Goal: Task Accomplishment & Management: Use online tool/utility

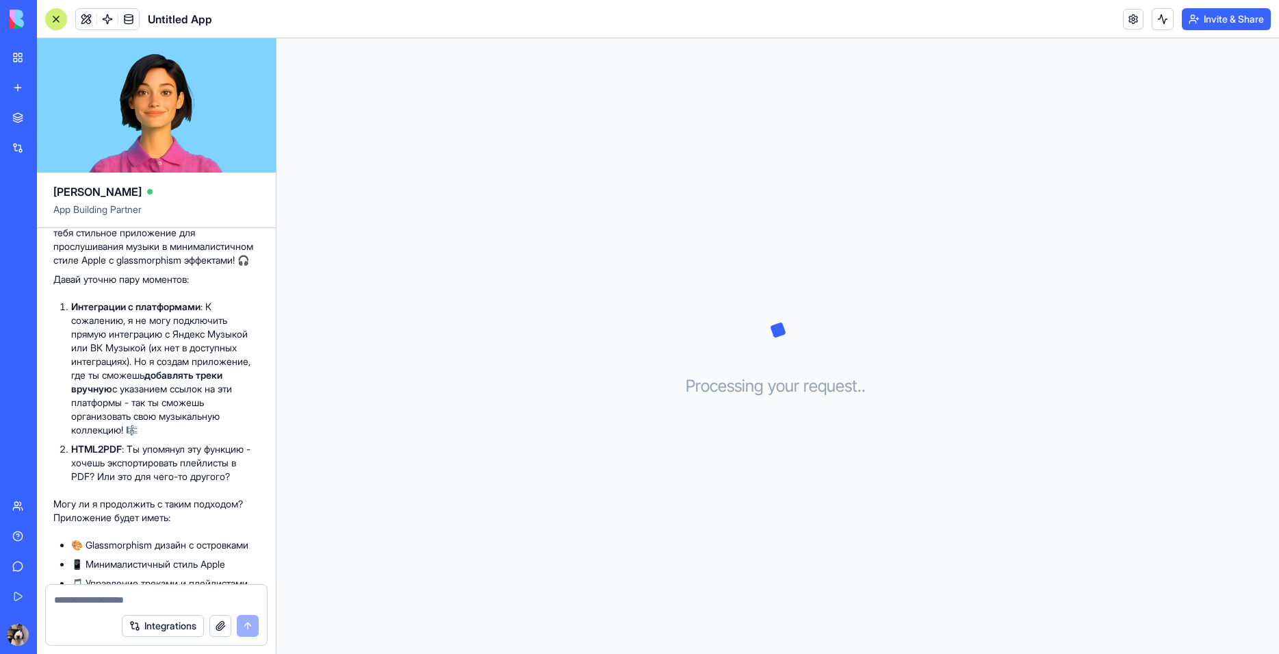
scroll to position [355, 0]
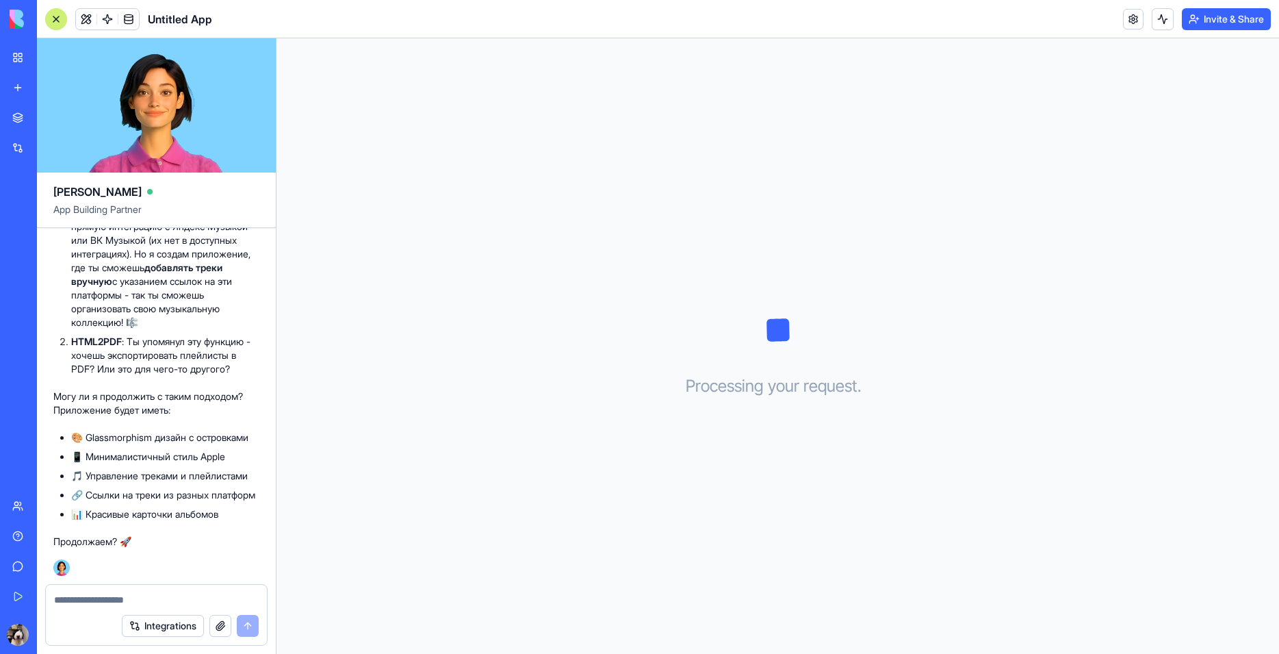
click at [138, 596] on textarea at bounding box center [156, 600] width 205 height 14
click at [138, 598] on textarea at bounding box center [156, 600] width 205 height 14
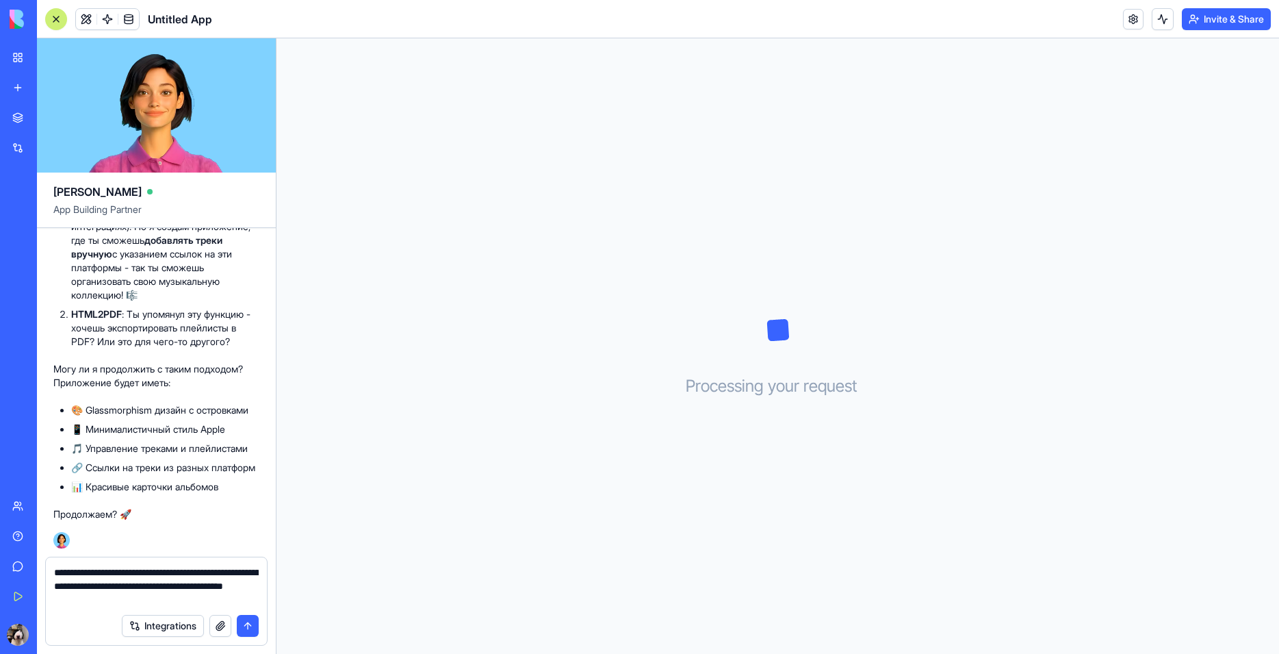
type textarea "**********"
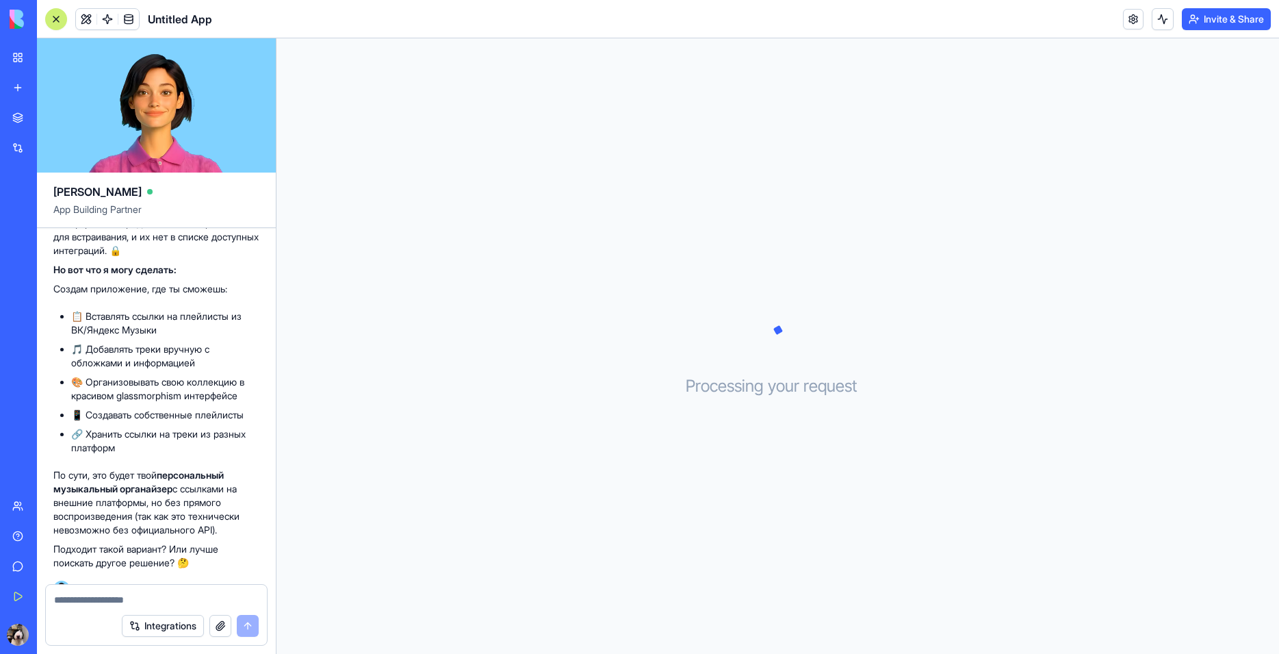
scroll to position [901, 0]
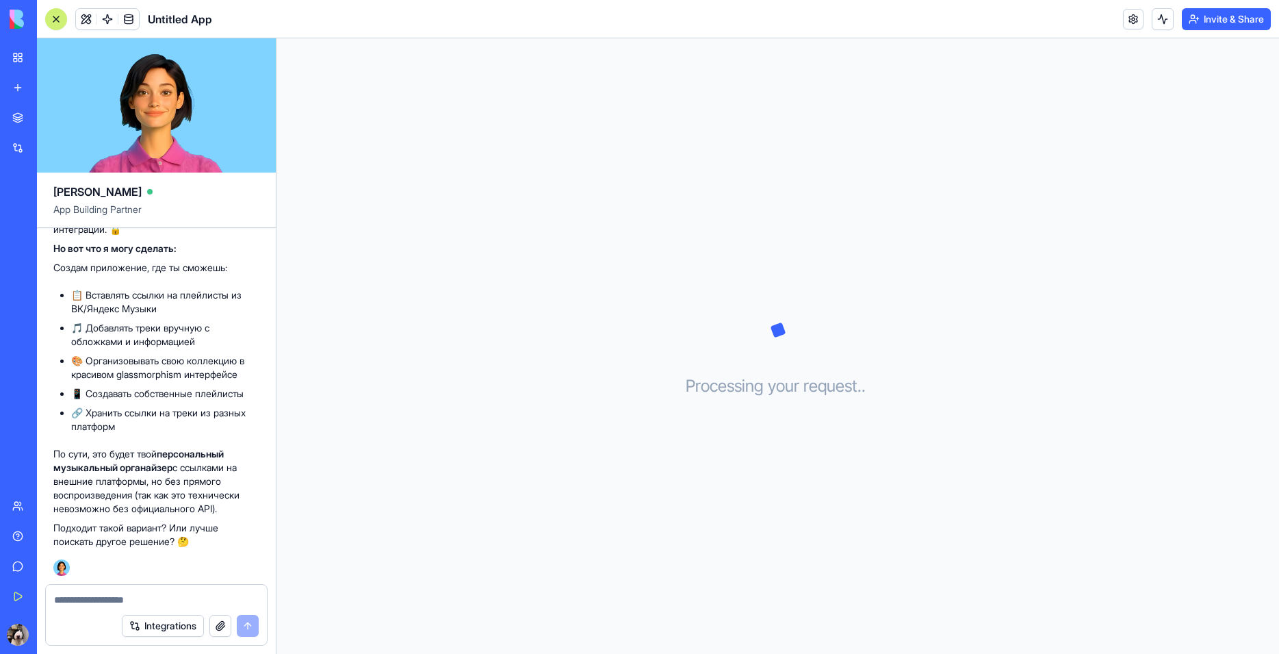
click at [136, 587] on div at bounding box center [156, 596] width 221 height 22
click at [139, 595] on textarea at bounding box center [156, 600] width 205 height 14
paste textarea
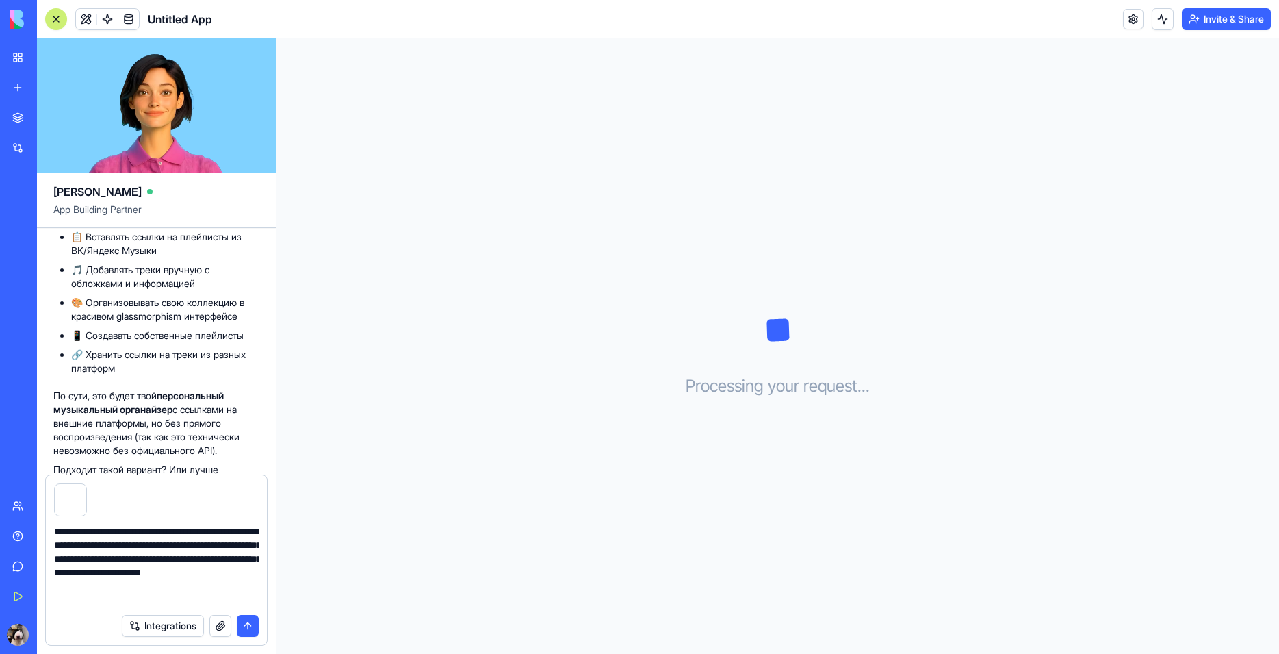
click at [185, 600] on textarea "**********" at bounding box center [156, 565] width 205 height 82
click at [796, 622] on div "Processing your request . . ." at bounding box center [778, 345] width 1003 height 615
click at [199, 603] on textarea "**********" at bounding box center [156, 565] width 205 height 82
paste textarea "**********"
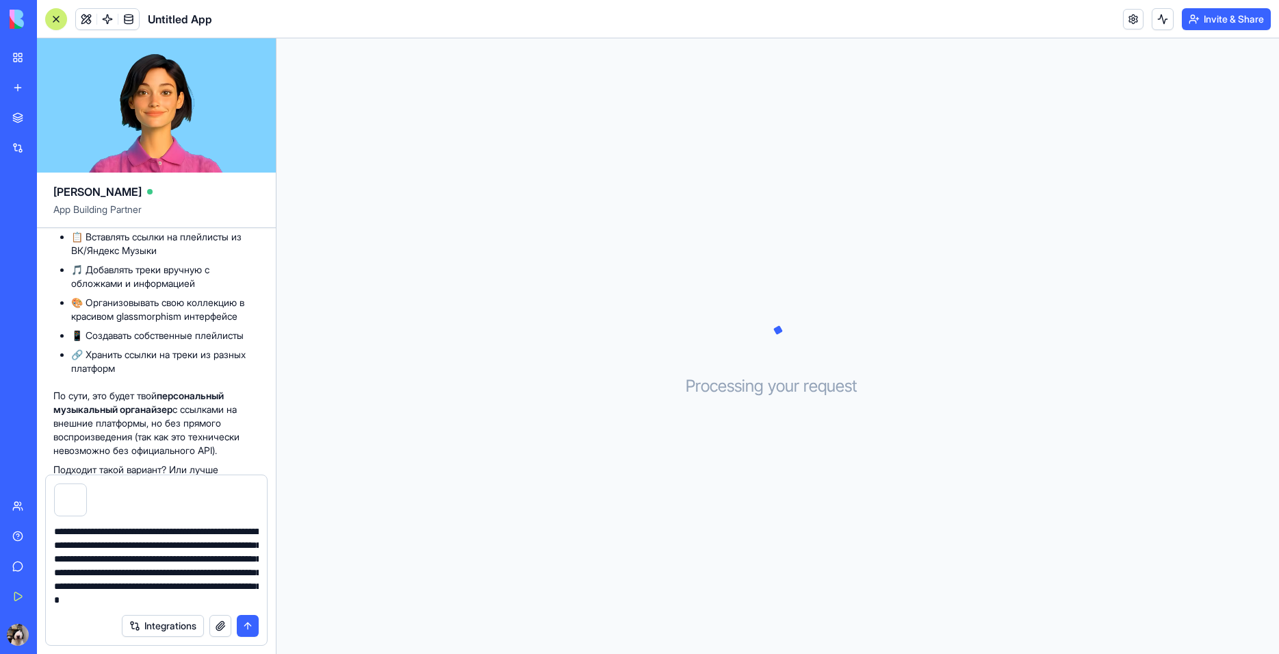
type textarea "**********"
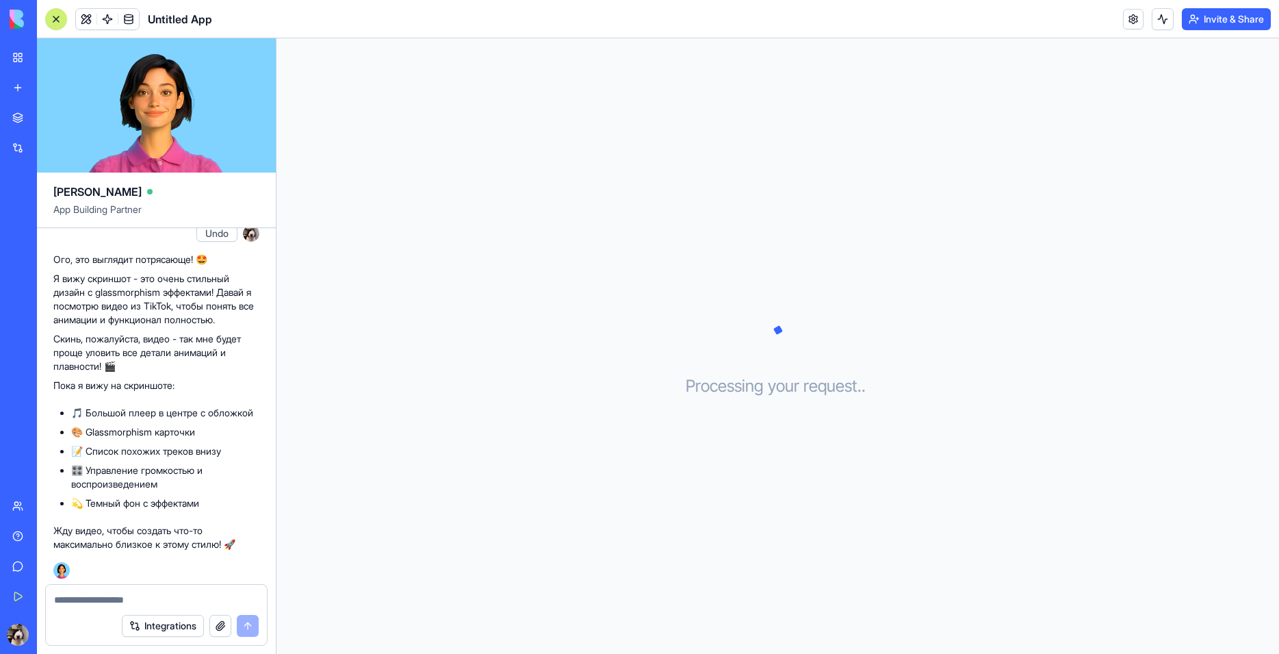
scroll to position [1454, 0]
click at [221, 627] on button "button" at bounding box center [220, 626] width 22 height 22
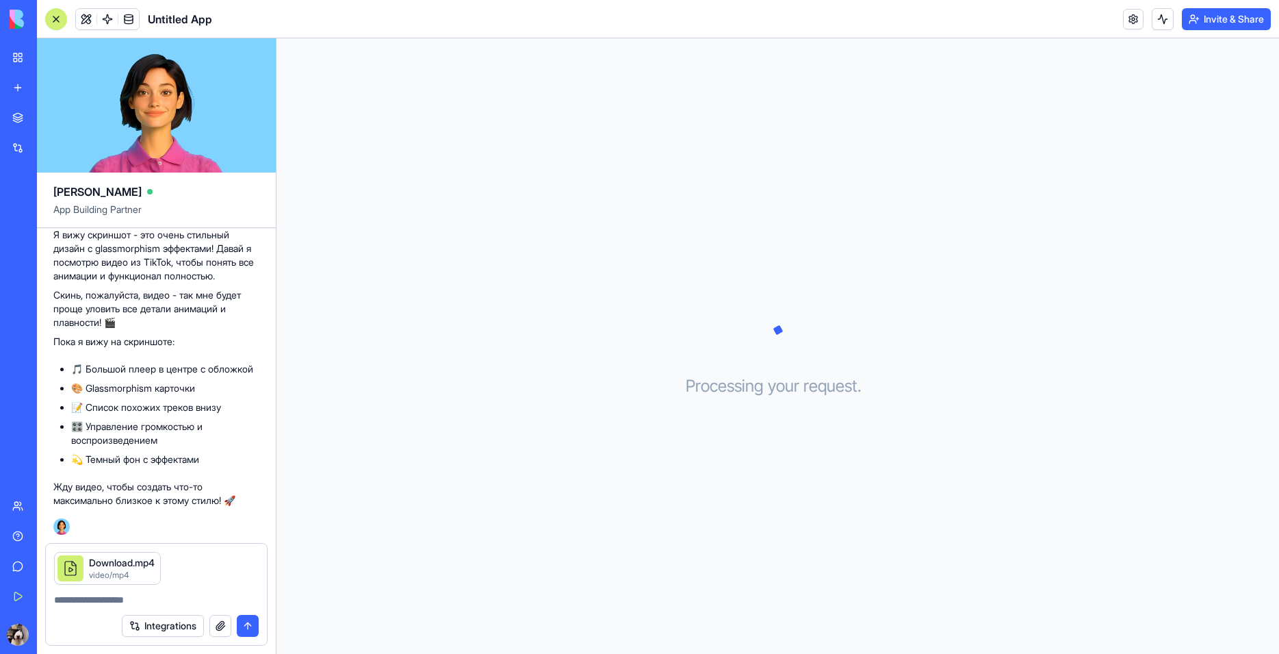
click at [138, 598] on textarea at bounding box center [156, 600] width 205 height 14
type textarea "*********"
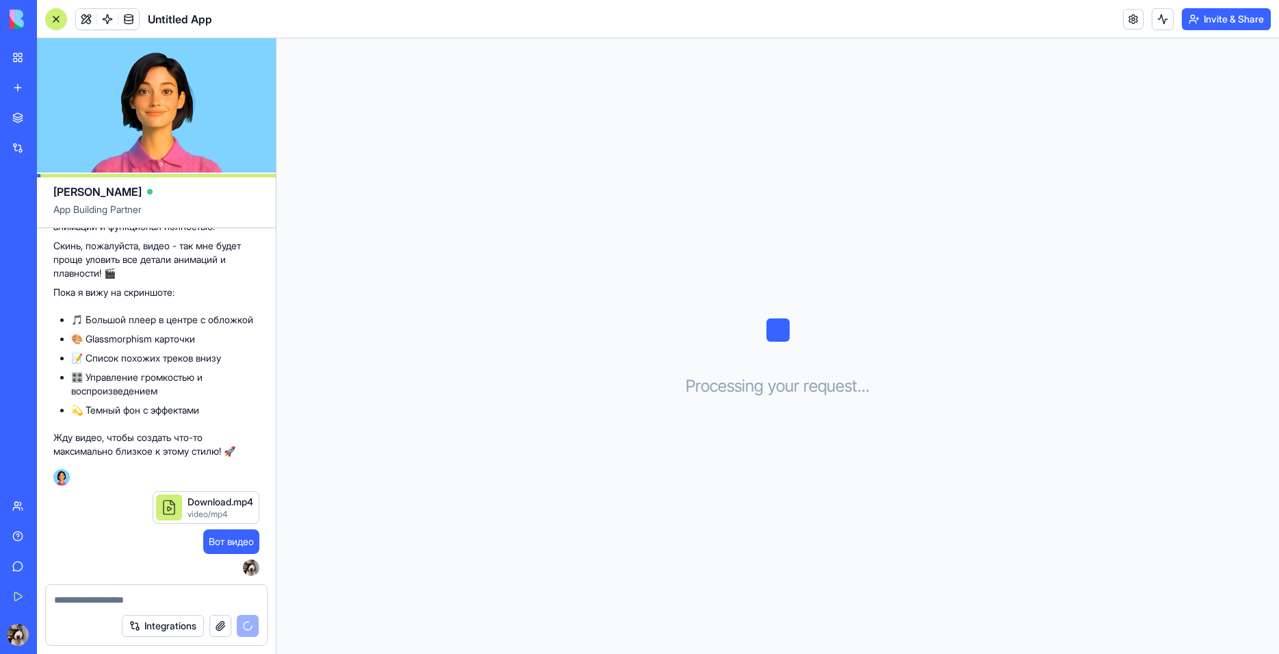
click at [79, 514] on div "Download.mp4 video/mp4 Вот видео 23:28" at bounding box center [156, 533] width 206 height 85
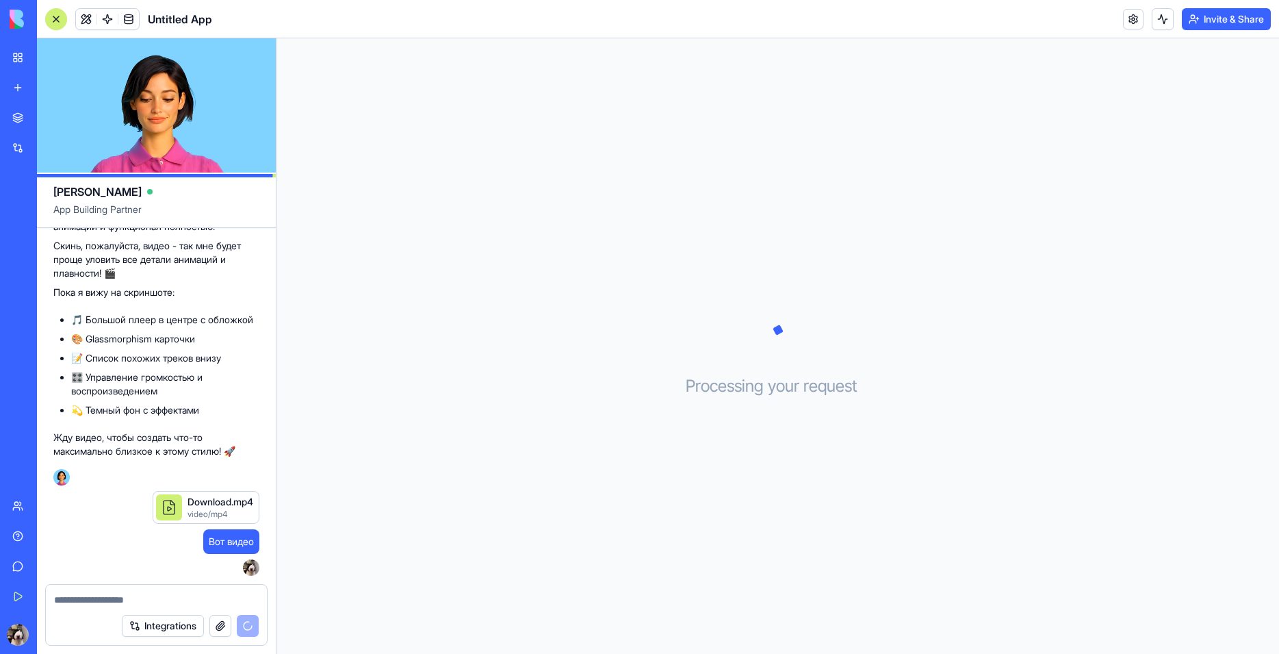
click at [100, 595] on textarea at bounding box center [156, 600] width 205 height 14
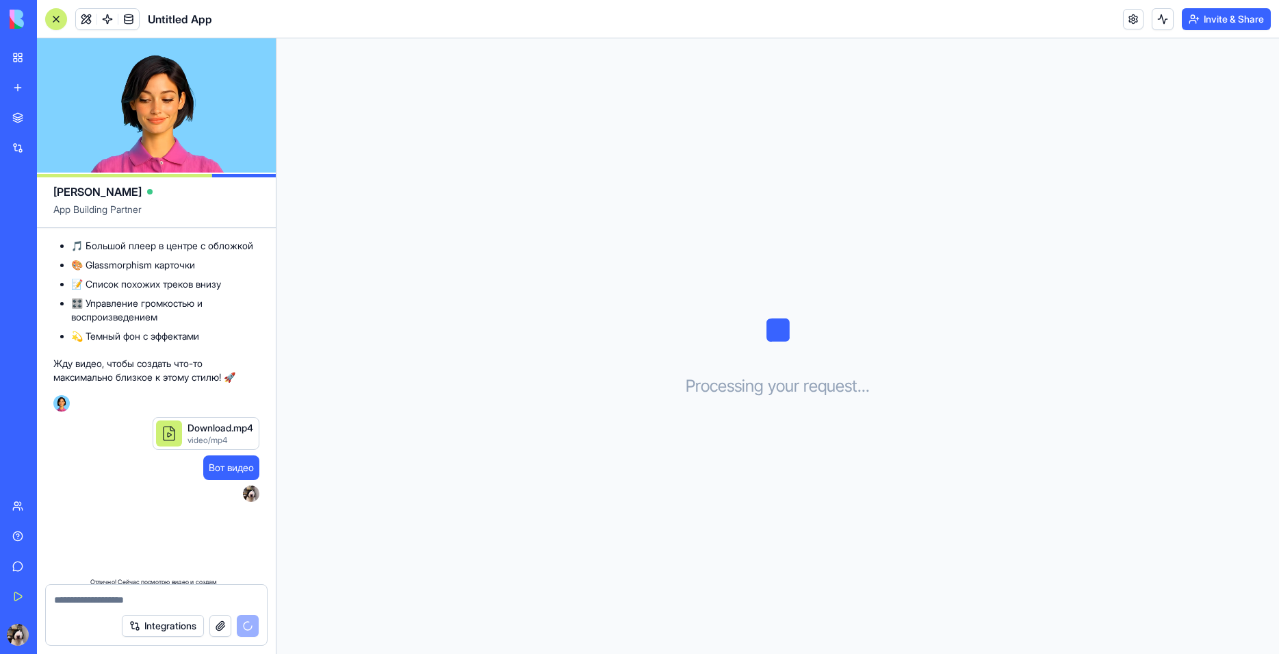
scroll to position [1970, 0]
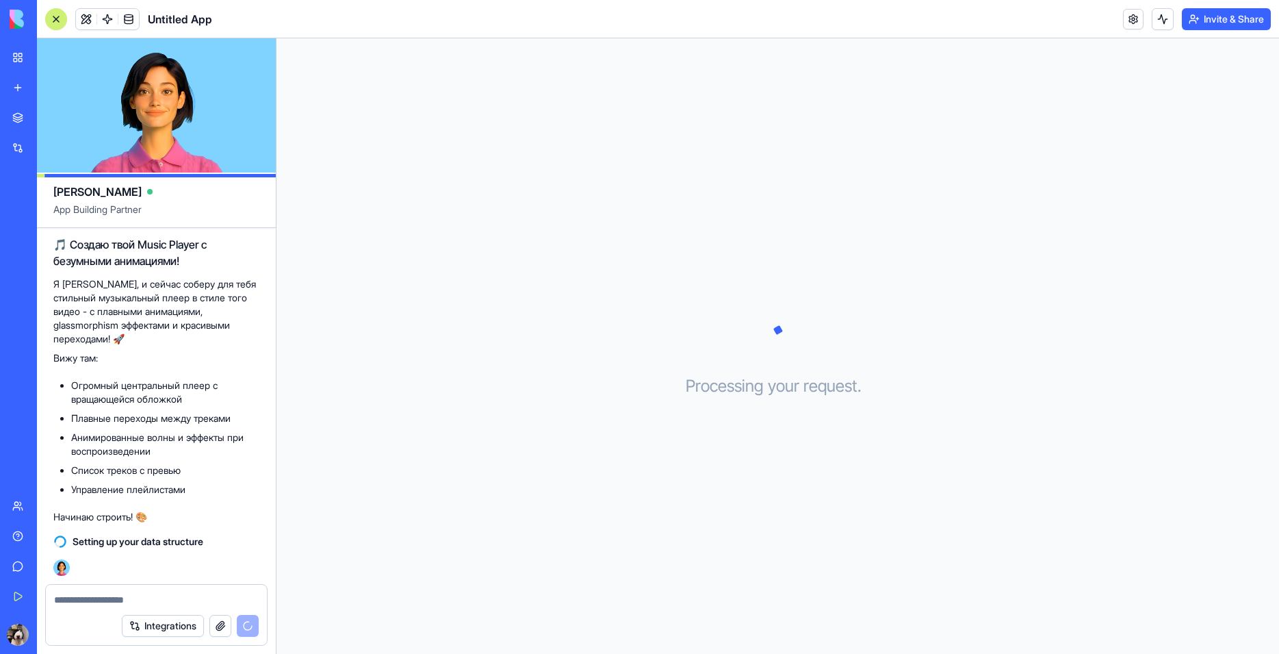
click at [103, 598] on textarea at bounding box center [156, 600] width 205 height 14
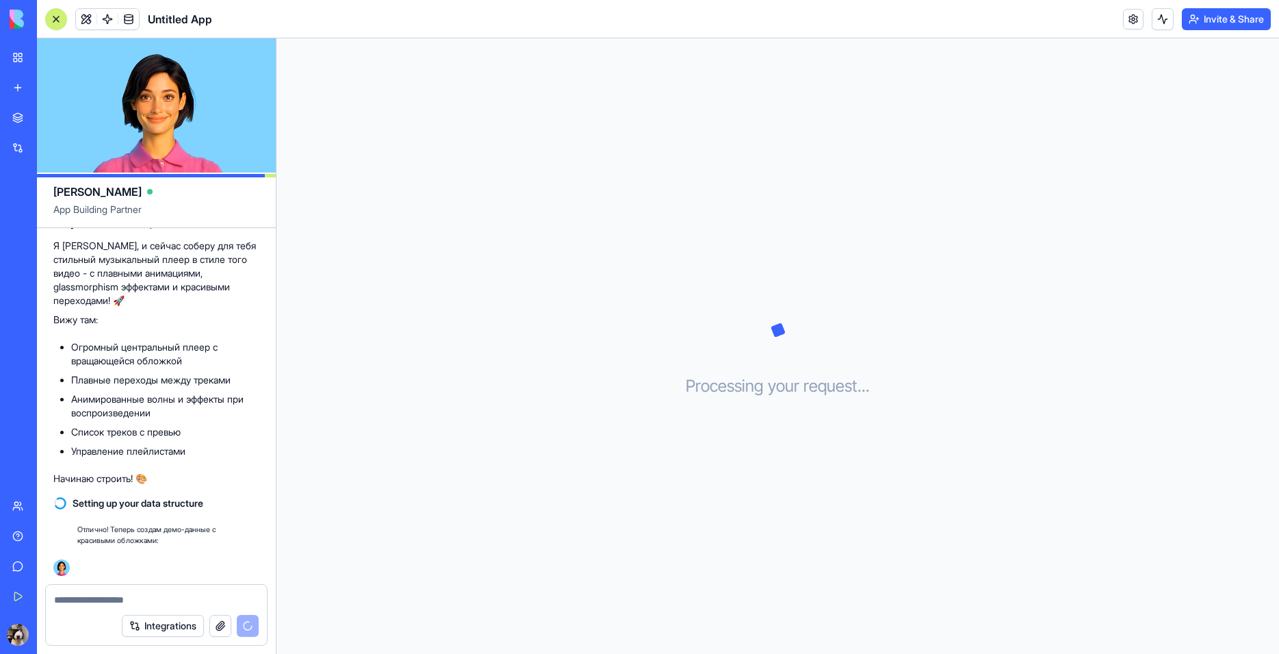
scroll to position [2033, 0]
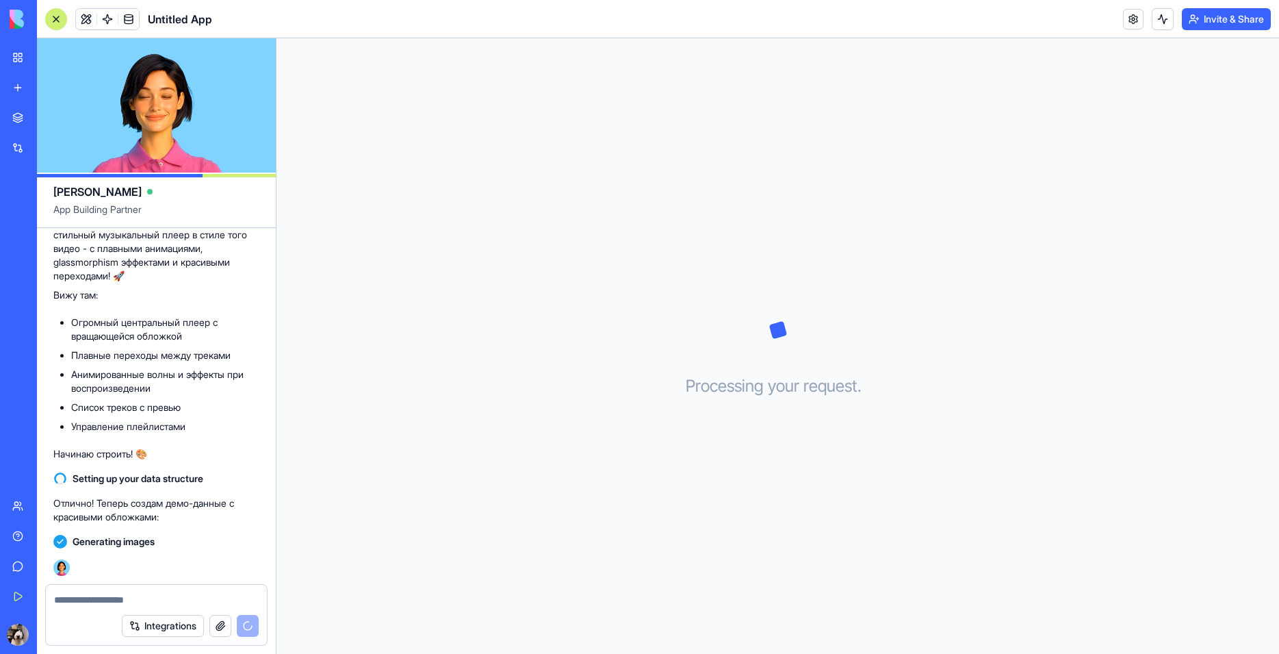
click at [131, 601] on textarea at bounding box center [156, 600] width 205 height 14
click at [131, 598] on textarea at bounding box center [156, 600] width 205 height 14
click at [129, 604] on textarea at bounding box center [156, 600] width 205 height 14
click at [99, 592] on div at bounding box center [156, 596] width 221 height 22
click at [125, 600] on textarea at bounding box center [156, 600] width 205 height 14
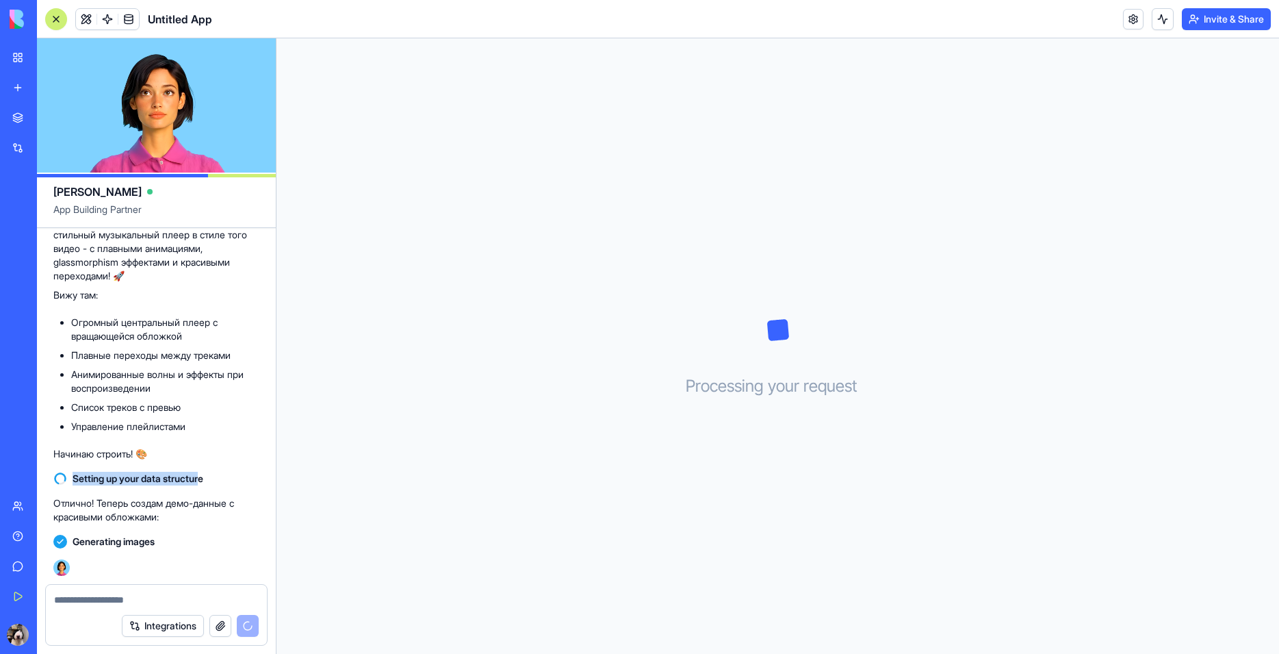
drag, startPoint x: 72, startPoint y: 480, endPoint x: 207, endPoint y: 477, distance: 135.6
click at [207, 477] on div "Setting up your data structure" at bounding box center [156, 479] width 206 height 14
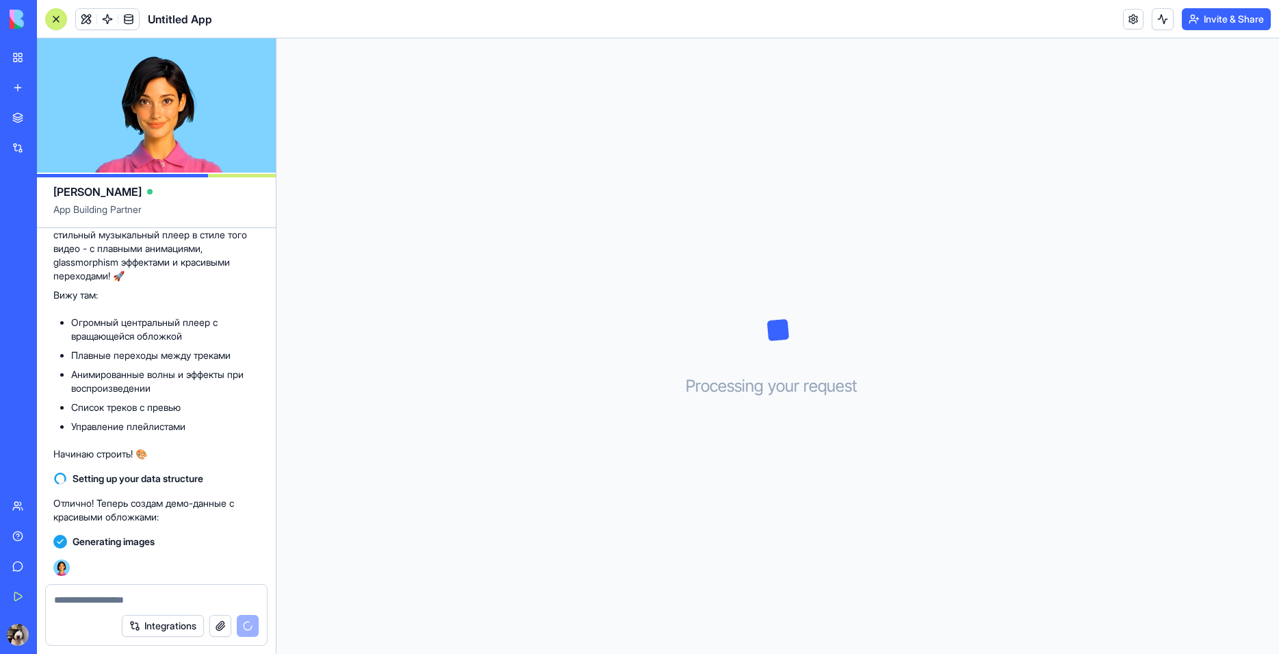
click at [221, 476] on div "Setting up your data structure" at bounding box center [156, 479] width 206 height 14
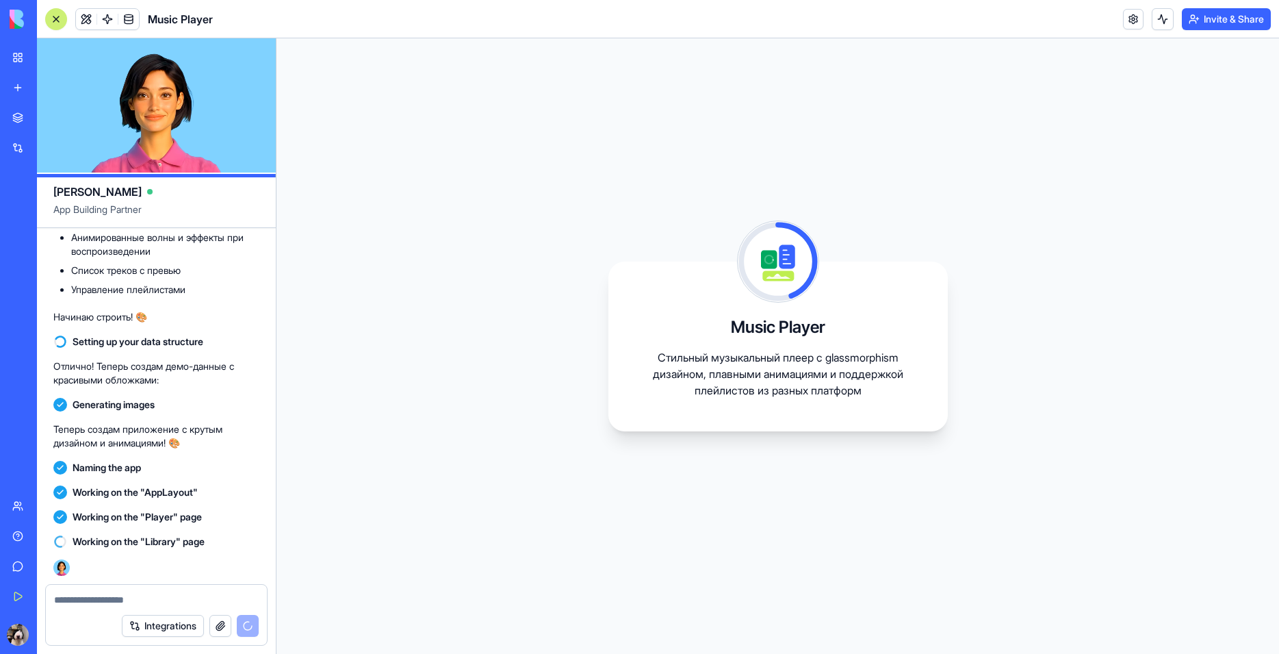
scroll to position [2194, 0]
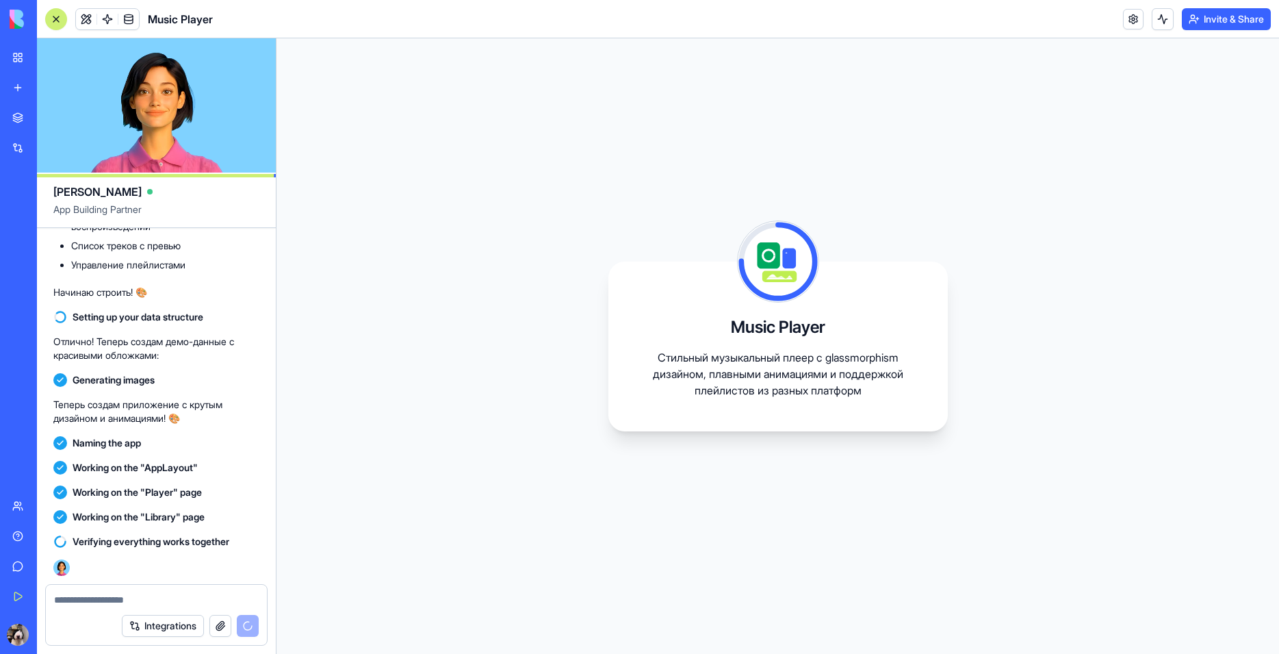
click at [95, 466] on span "Working on the "AppLayout"" at bounding box center [135, 468] width 125 height 14
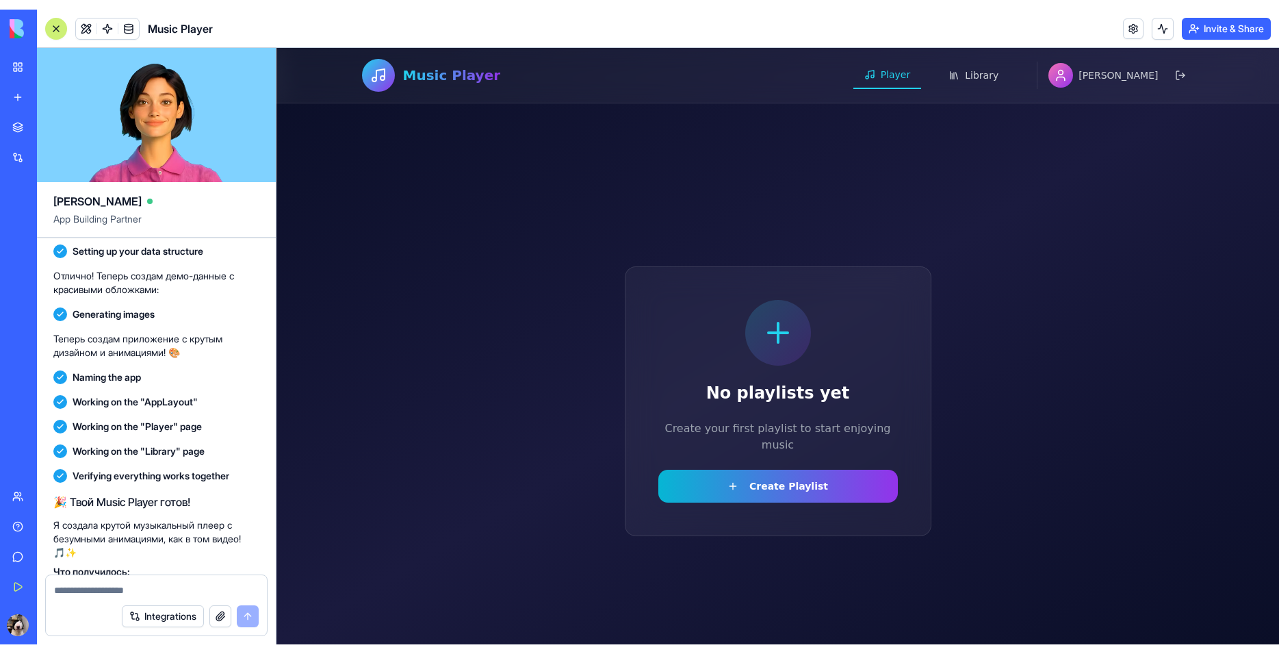
scroll to position [2559, 0]
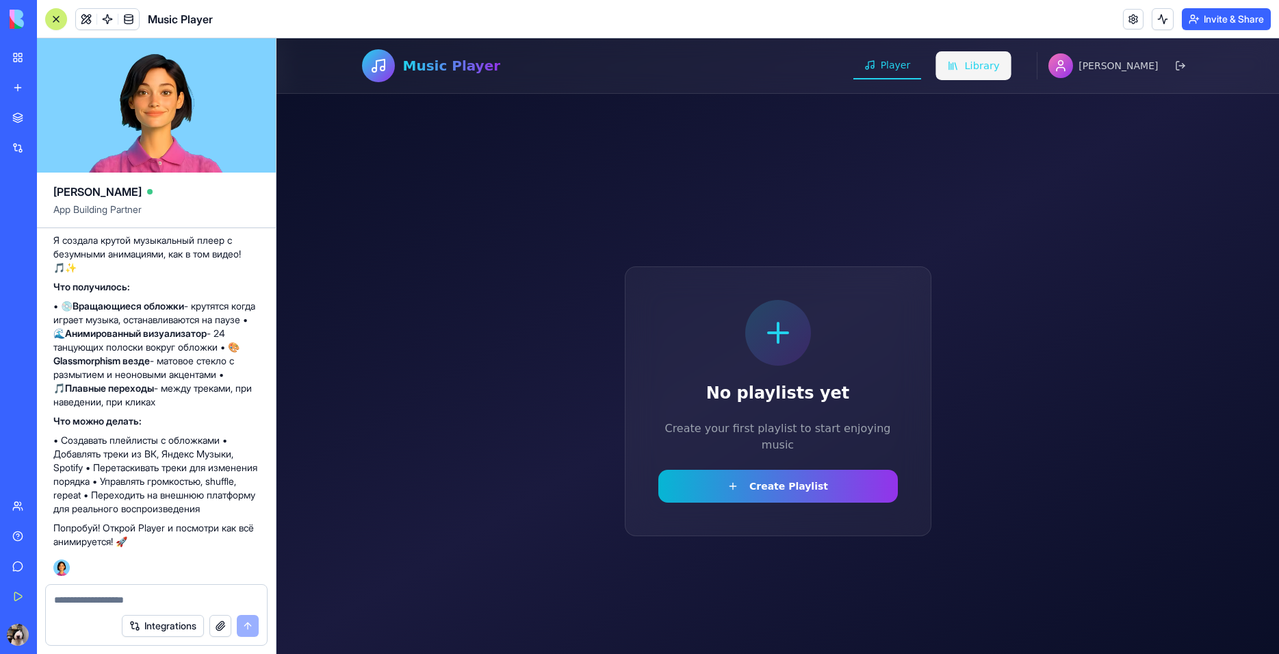
click at [1000, 60] on span "Library" at bounding box center [982, 66] width 35 height 14
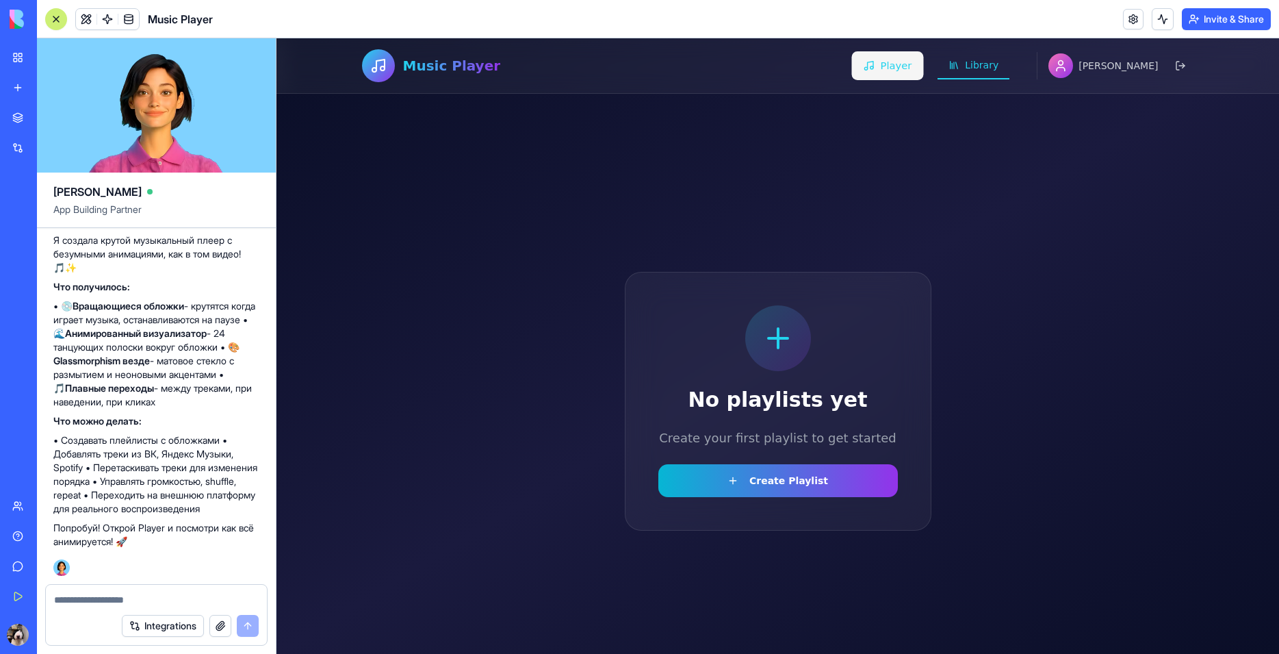
click at [923, 71] on button "Player" at bounding box center [888, 65] width 72 height 29
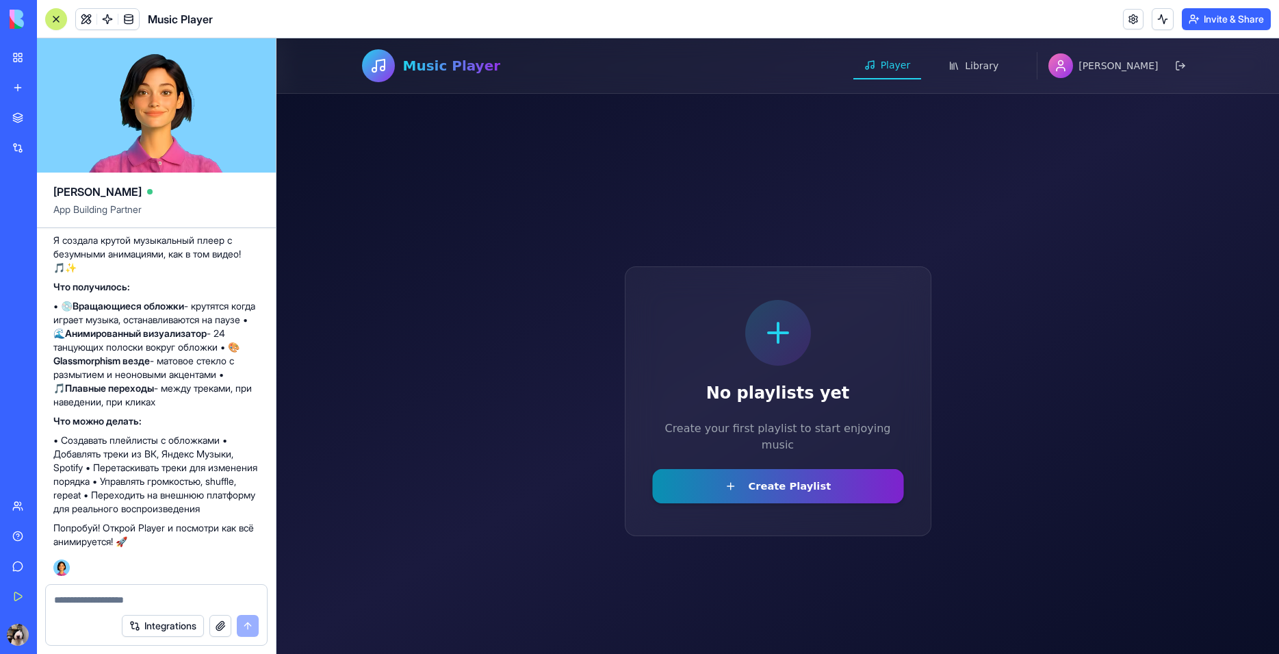
click at [784, 482] on button "Create Playlist" at bounding box center [778, 485] width 252 height 34
click at [757, 485] on button "Create Playlist" at bounding box center [778, 485] width 252 height 34
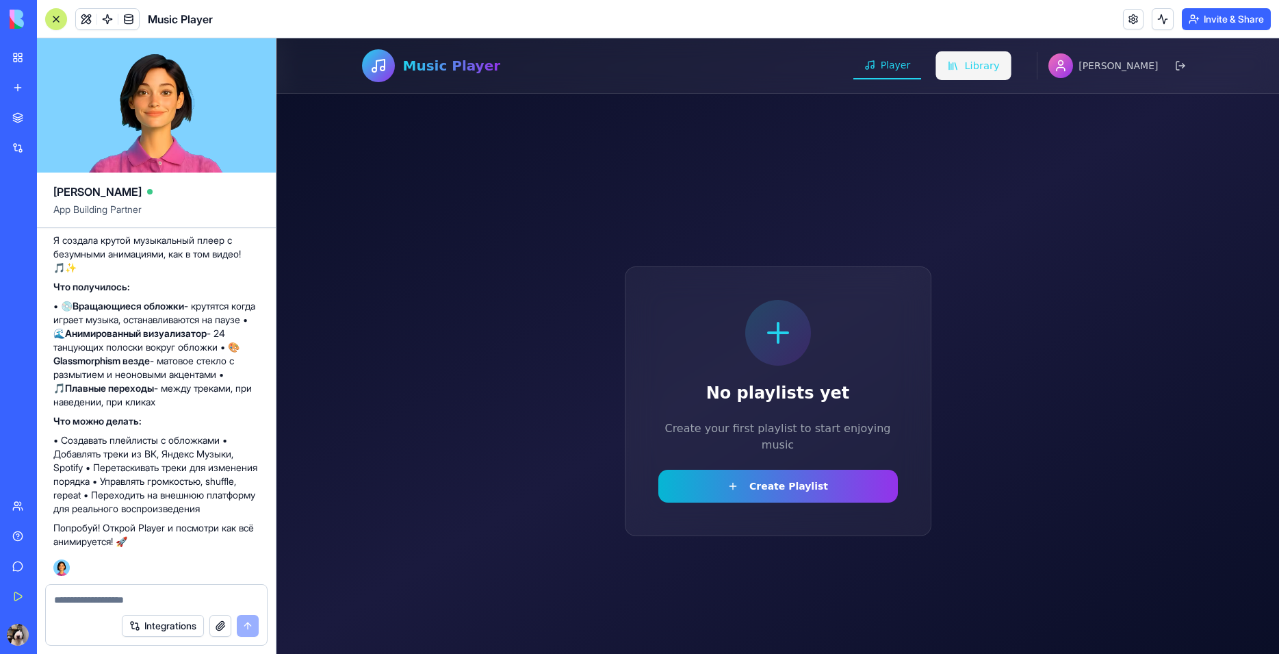
click at [1000, 62] on span "Library" at bounding box center [982, 66] width 35 height 14
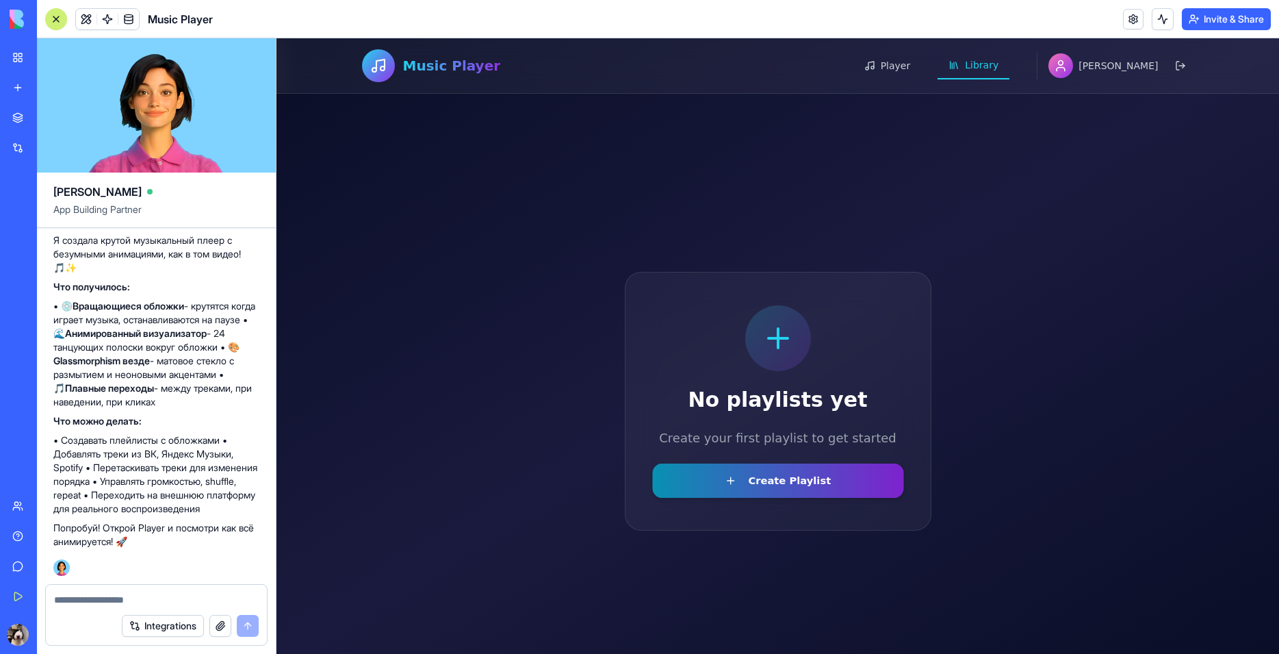
click at [773, 476] on button "Create Playlist" at bounding box center [778, 480] width 252 height 34
click at [379, 60] on icon at bounding box center [380, 65] width 9 height 12
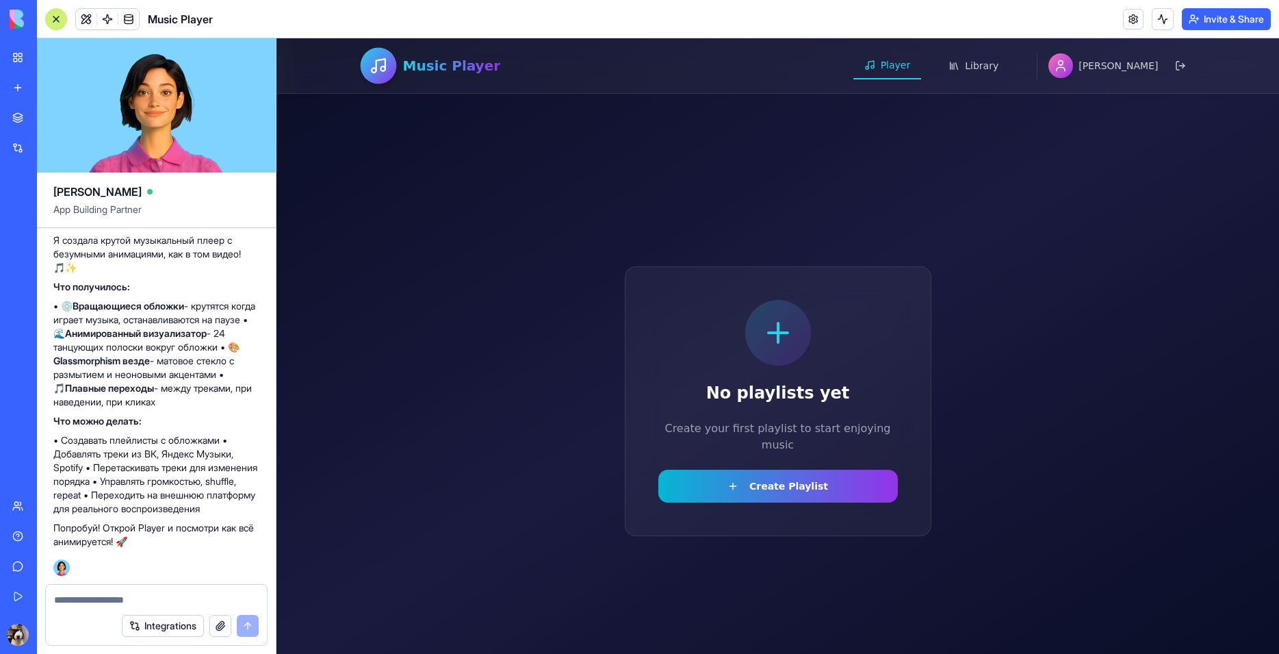
click at [369, 58] on icon at bounding box center [378, 66] width 18 height 18
click at [377, 57] on icon at bounding box center [378, 66] width 18 height 18
click at [768, 500] on div "No playlists yet Create your first playlist to start enjoying music Create Play…" at bounding box center [778, 401] width 307 height 270
click at [778, 481] on button "Create Playlist" at bounding box center [778, 485] width 252 height 34
click at [769, 346] on icon at bounding box center [778, 332] width 33 height 33
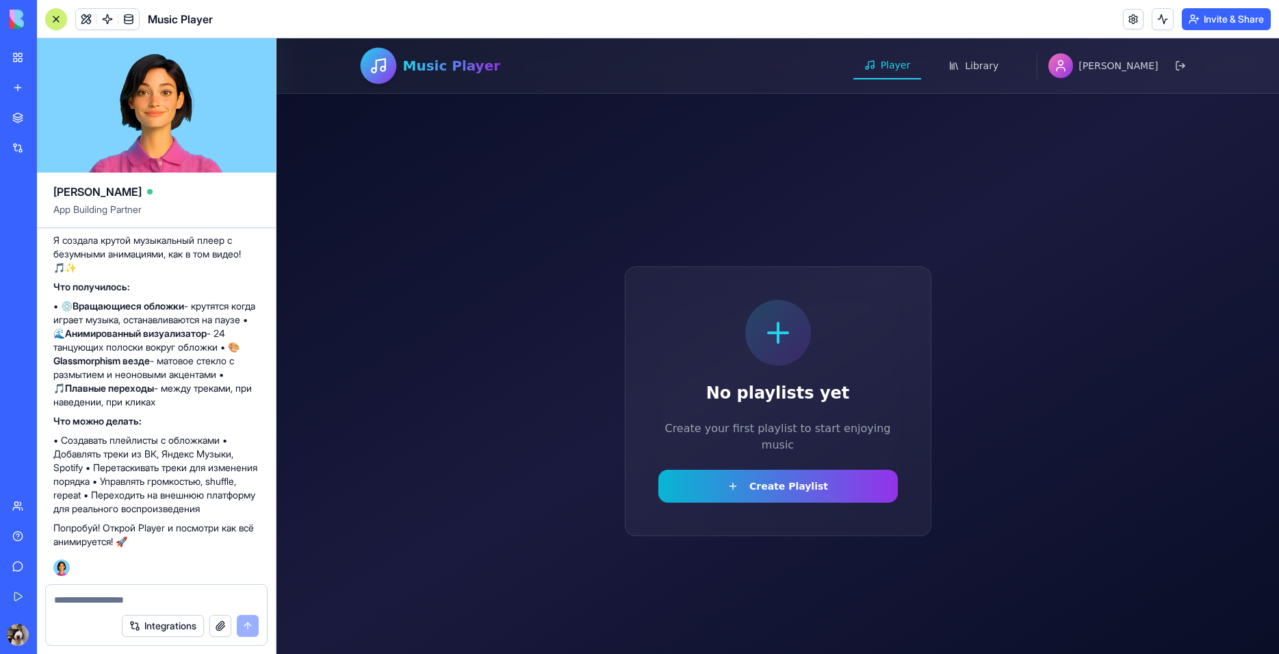
click at [431, 62] on span "Music Player" at bounding box center [452, 65] width 98 height 19
click at [1003, 64] on button "Library" at bounding box center [973, 65] width 75 height 29
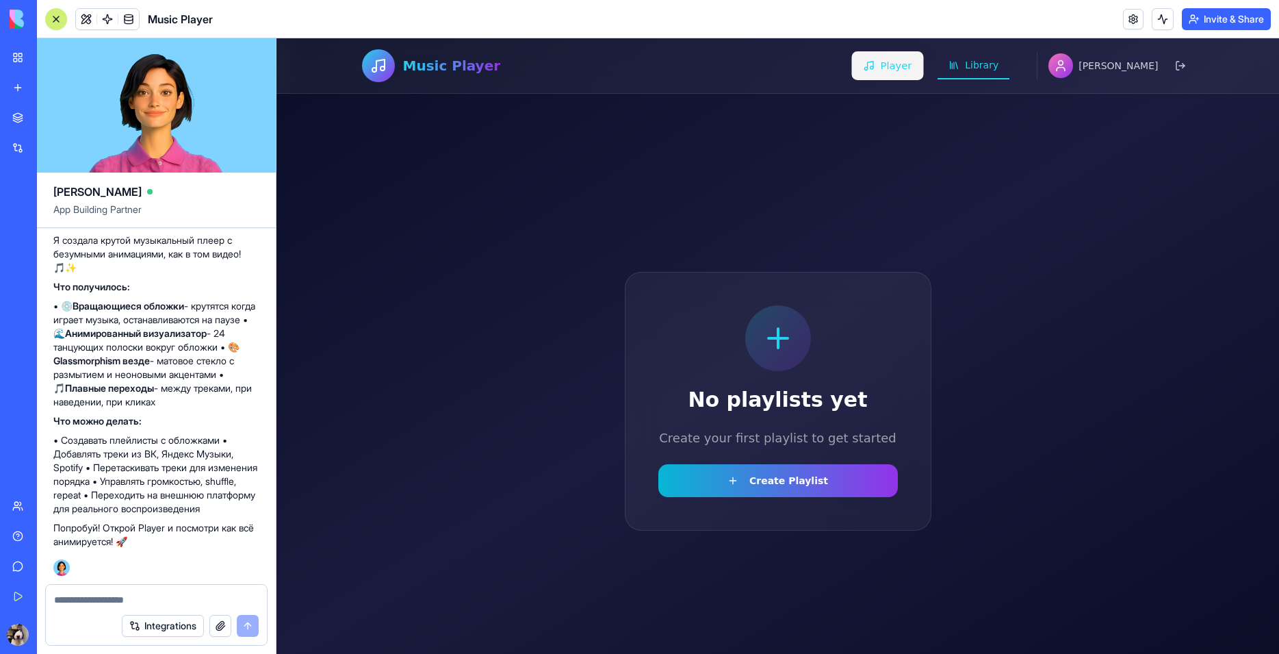
click at [912, 64] on span "Player" at bounding box center [895, 66] width 31 height 14
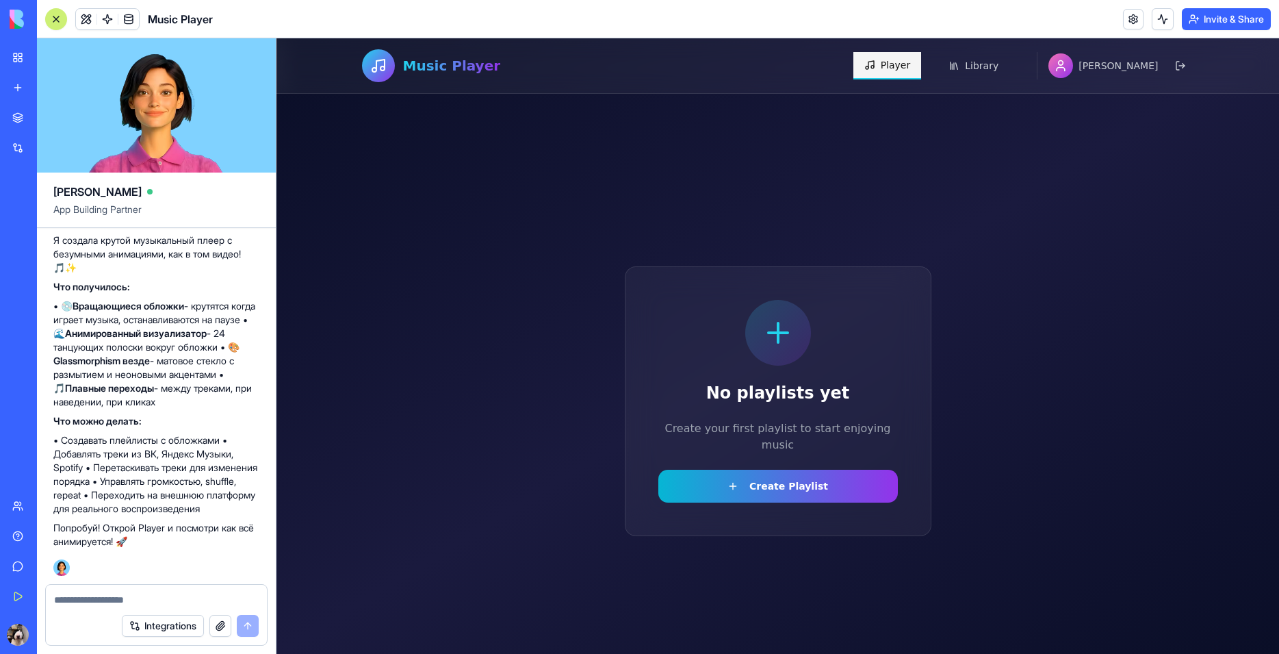
click at [917, 68] on button "Player" at bounding box center [888, 65] width 68 height 27
click at [911, 68] on span "Player" at bounding box center [896, 65] width 30 height 14
click at [1000, 71] on span "Library" at bounding box center [982, 66] width 35 height 14
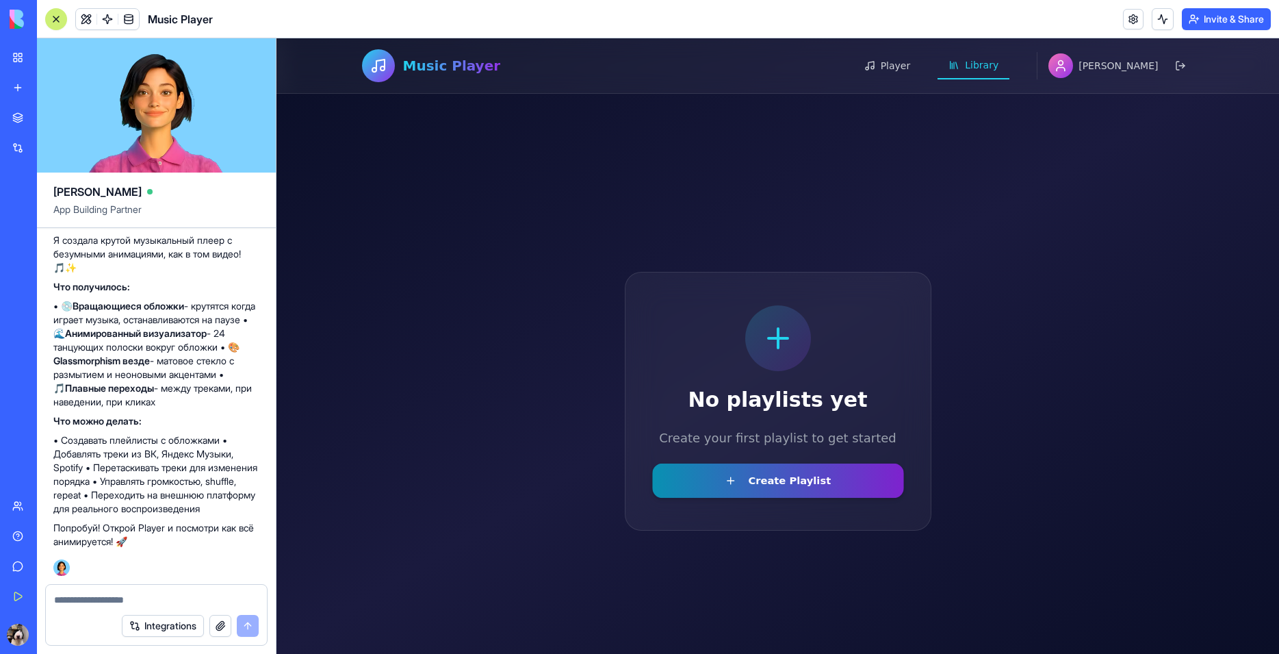
click at [787, 483] on button "Create Playlist" at bounding box center [778, 480] width 252 height 34
click at [783, 483] on button "Create Playlist" at bounding box center [778, 480] width 240 height 33
click at [1068, 65] on icon at bounding box center [1061, 66] width 14 height 14
drag, startPoint x: 1121, startPoint y: 66, endPoint x: 1151, endPoint y: 65, distance: 30.8
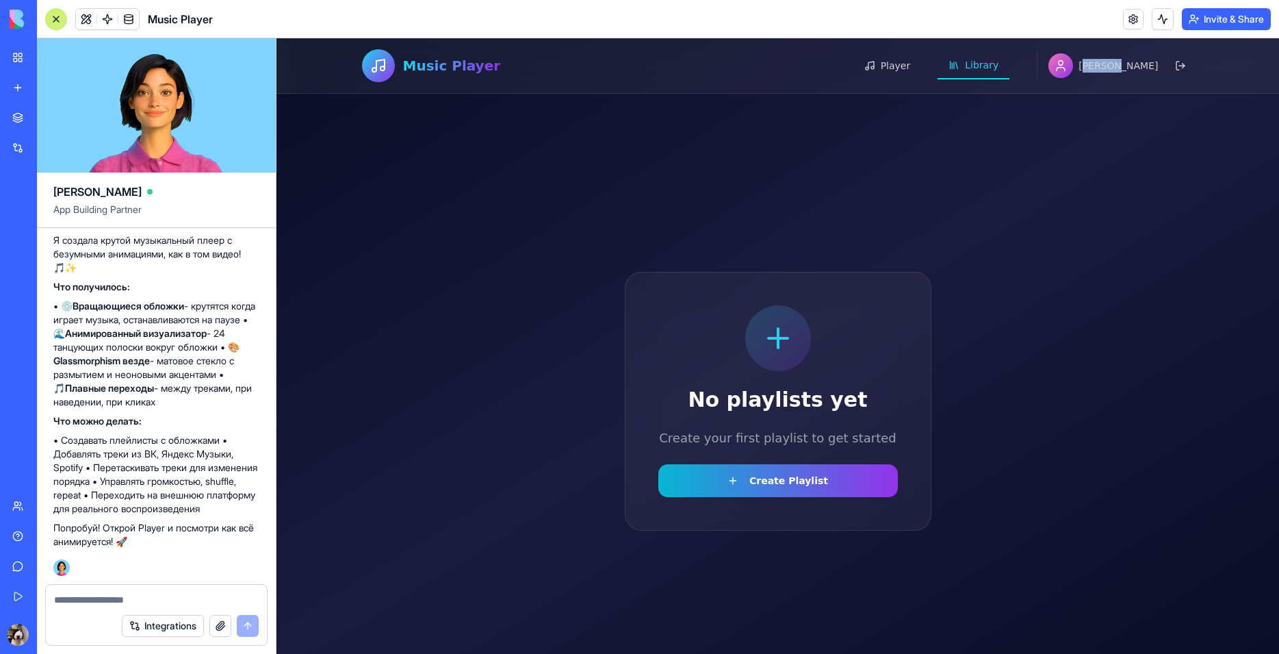
click at [1151, 65] on span "[PERSON_NAME]" at bounding box center [1118, 66] width 79 height 14
drag, startPoint x: 1151, startPoint y: 65, endPoint x: 867, endPoint y: 75, distance: 284.2
click at [1151, 66] on span "[PERSON_NAME]" at bounding box center [1118, 66] width 79 height 14
click at [357, 62] on div "Music Player Player Library [PERSON_NAME]" at bounding box center [778, 65] width 876 height 55
click at [380, 66] on icon at bounding box center [378, 66] width 18 height 18
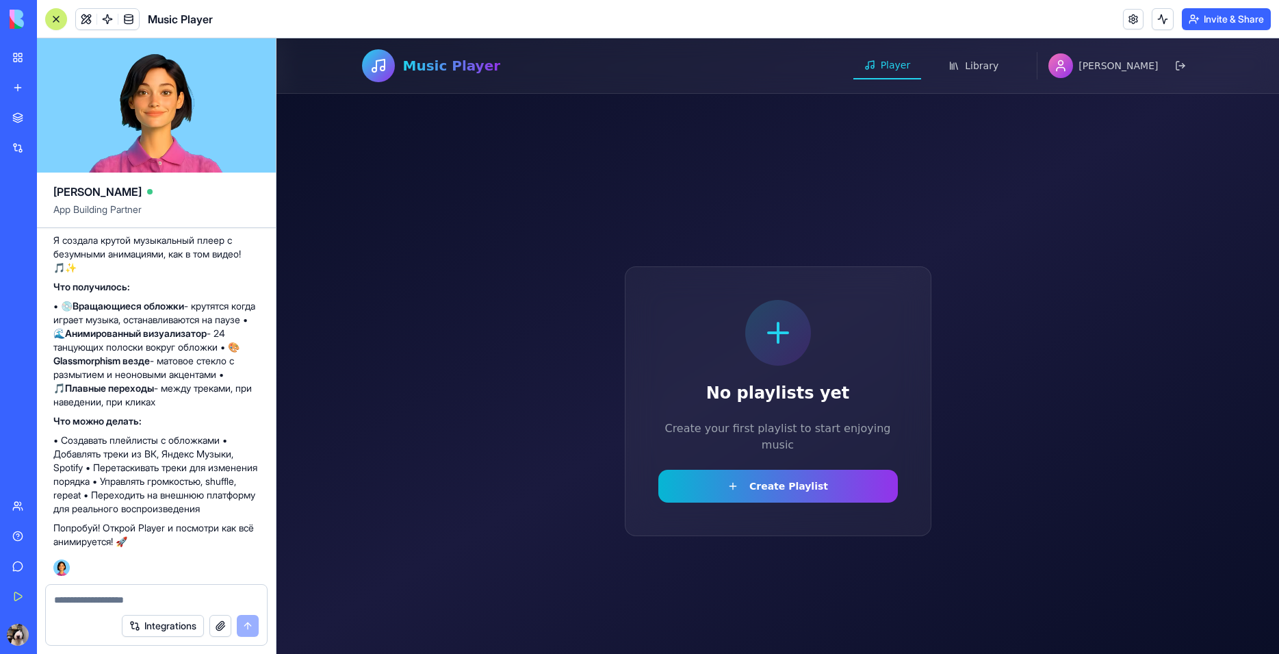
click at [151, 595] on textarea at bounding box center [156, 600] width 205 height 14
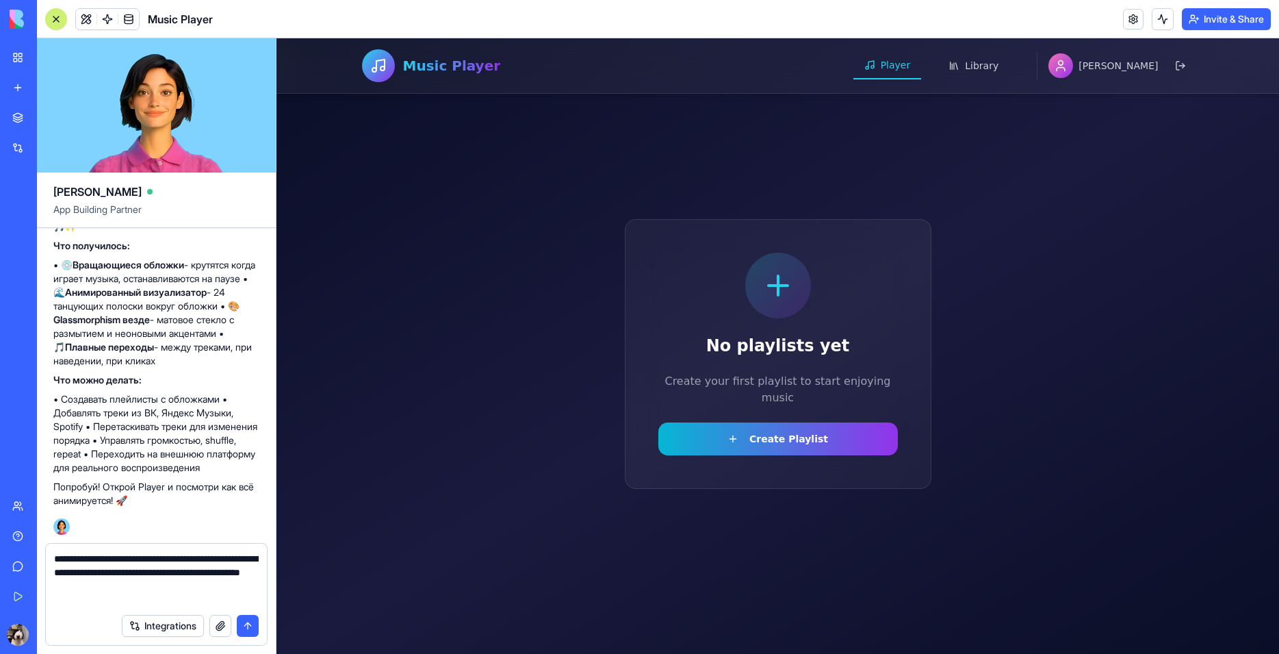
scroll to position [55, 0]
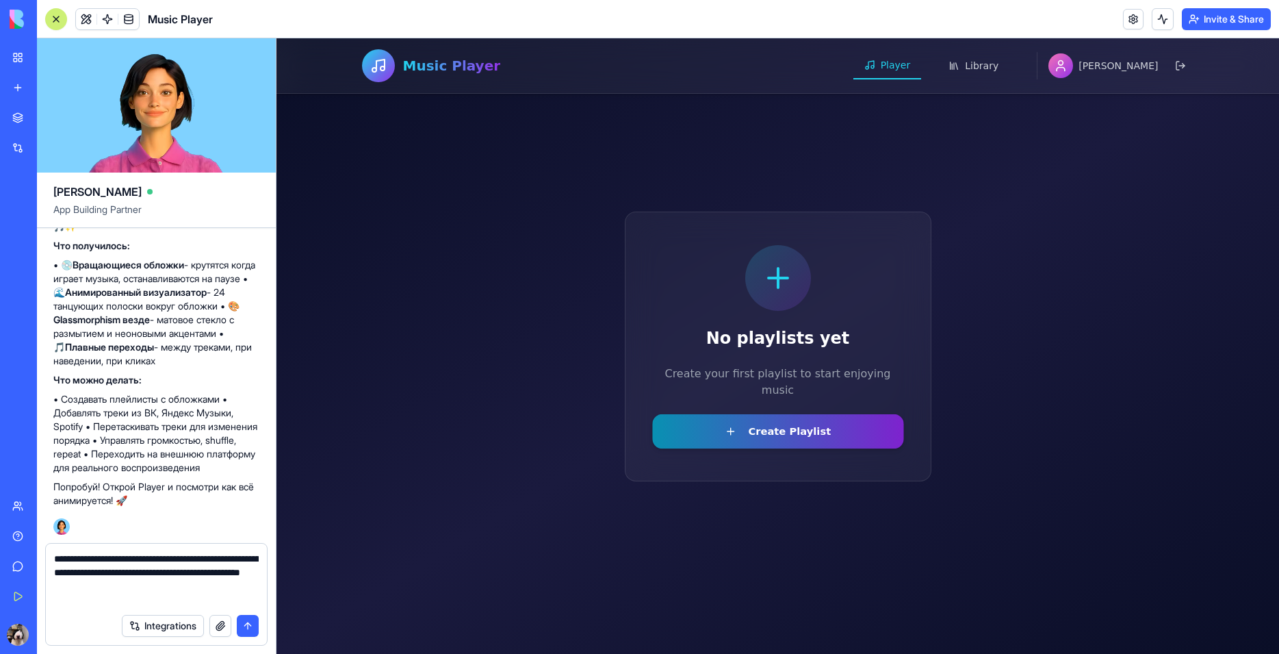
click at [823, 433] on button "Create Playlist" at bounding box center [778, 430] width 252 height 34
click at [823, 426] on button "Create Playlist" at bounding box center [778, 430] width 252 height 34
click at [137, 605] on textarea "**********" at bounding box center [156, 579] width 205 height 55
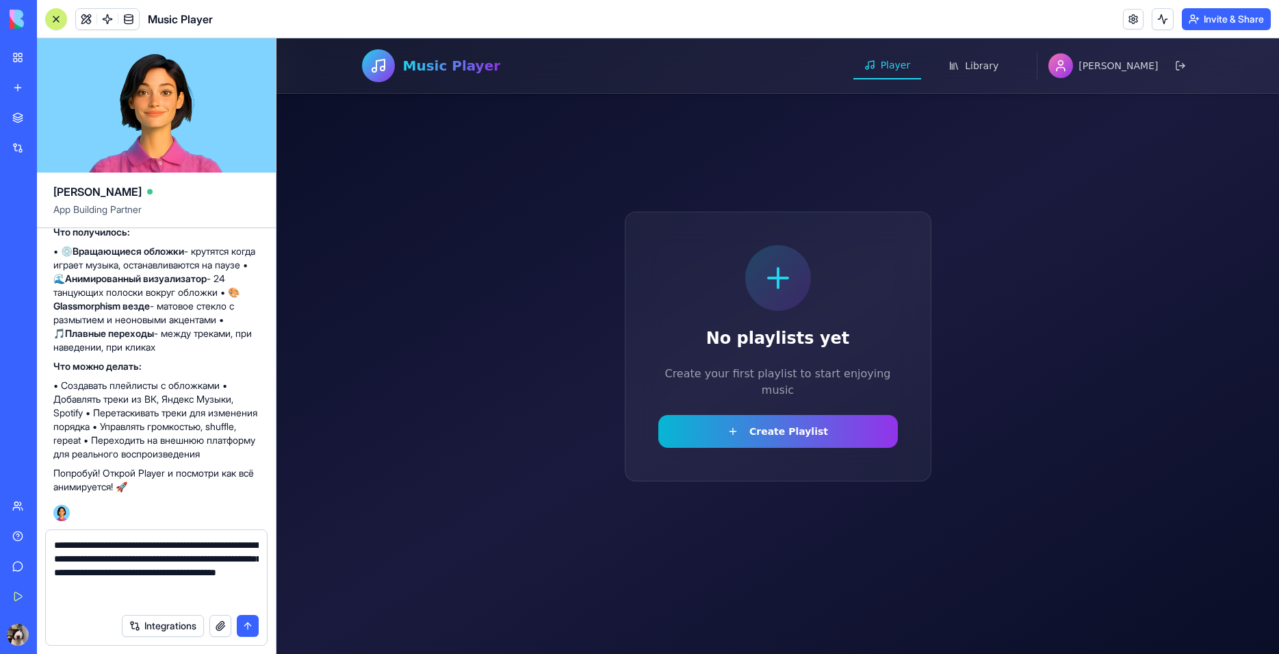
type textarea "**********"
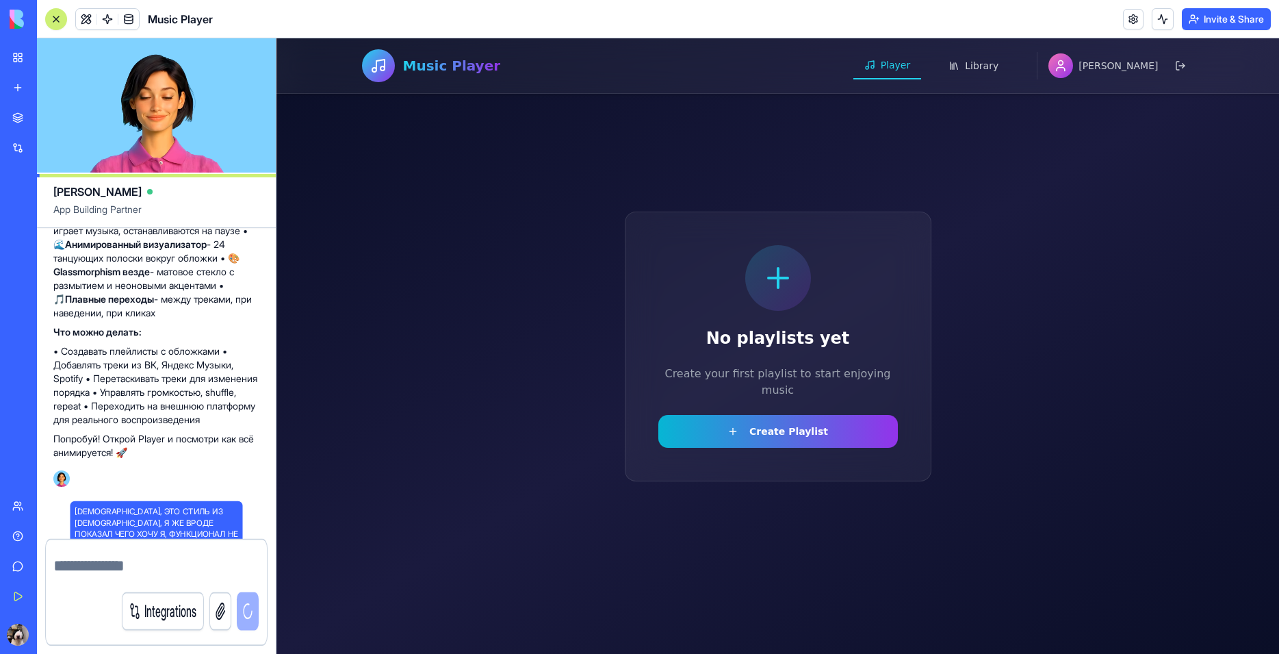
scroll to position [2679, 0]
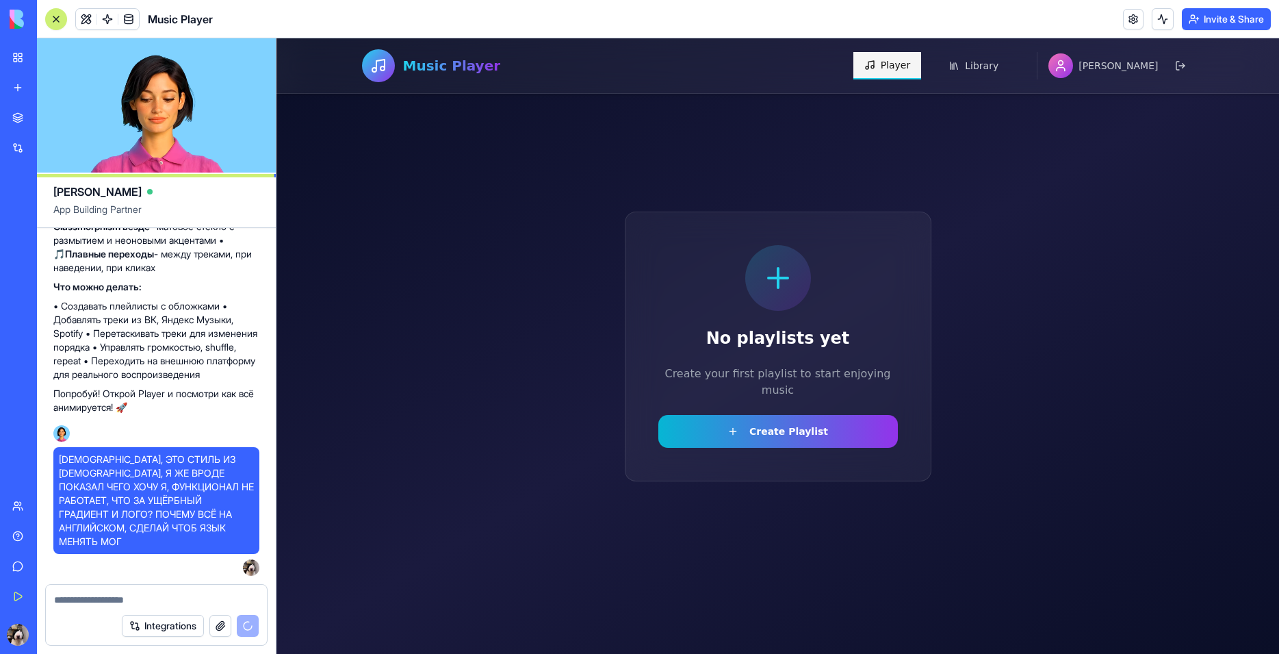
click at [921, 72] on button "Player" at bounding box center [888, 65] width 68 height 27
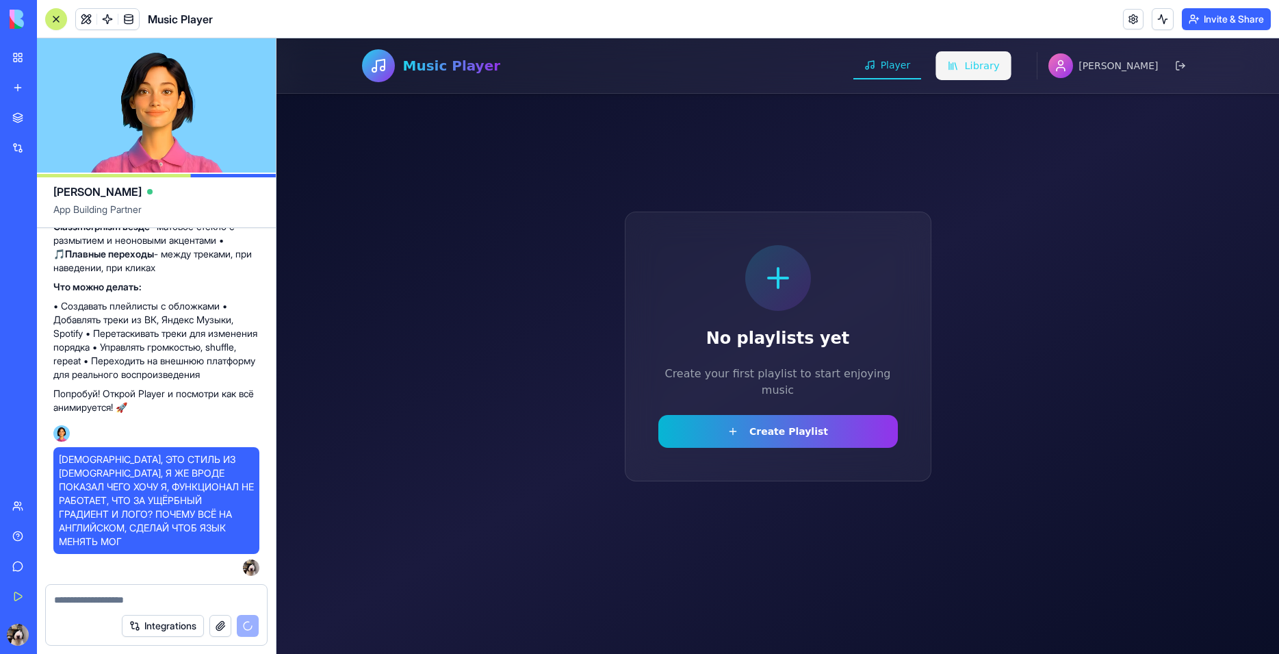
click at [1007, 66] on button "Library" at bounding box center [973, 65] width 75 height 29
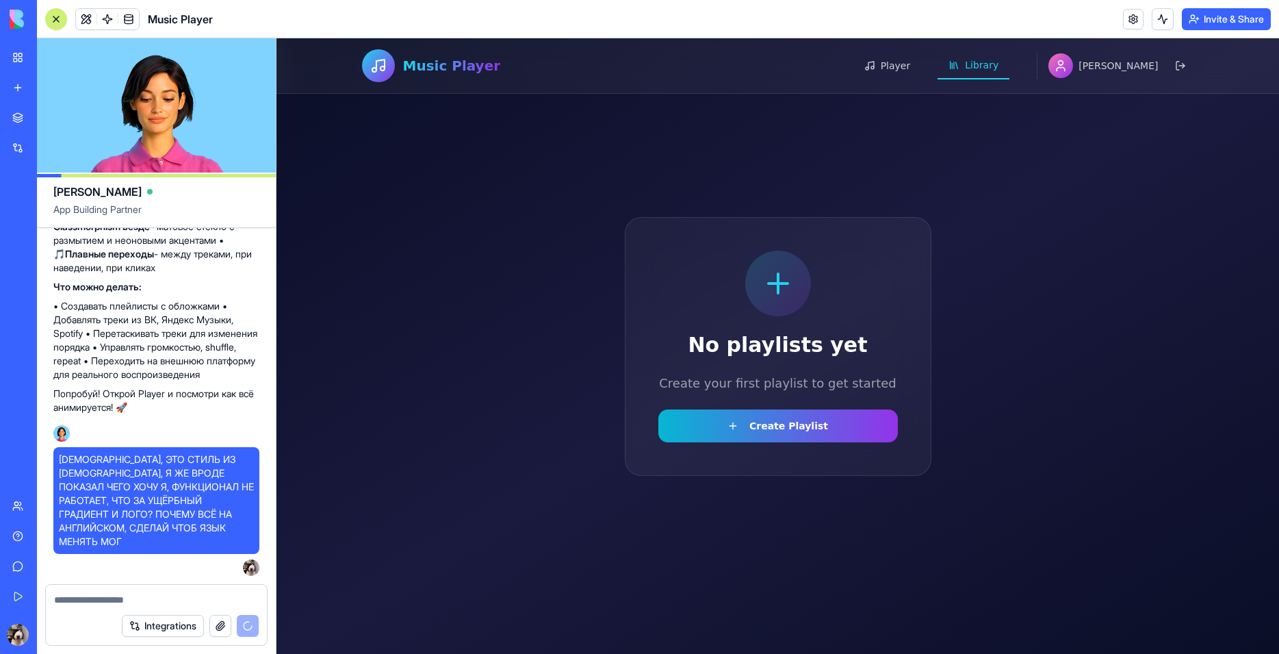
click at [1068, 68] on icon at bounding box center [1061, 66] width 14 height 14
drag, startPoint x: 1121, startPoint y: 70, endPoint x: 1150, endPoint y: 75, distance: 29.9
click at [1150, 75] on div "[PERSON_NAME]" at bounding box center [1104, 65] width 110 height 25
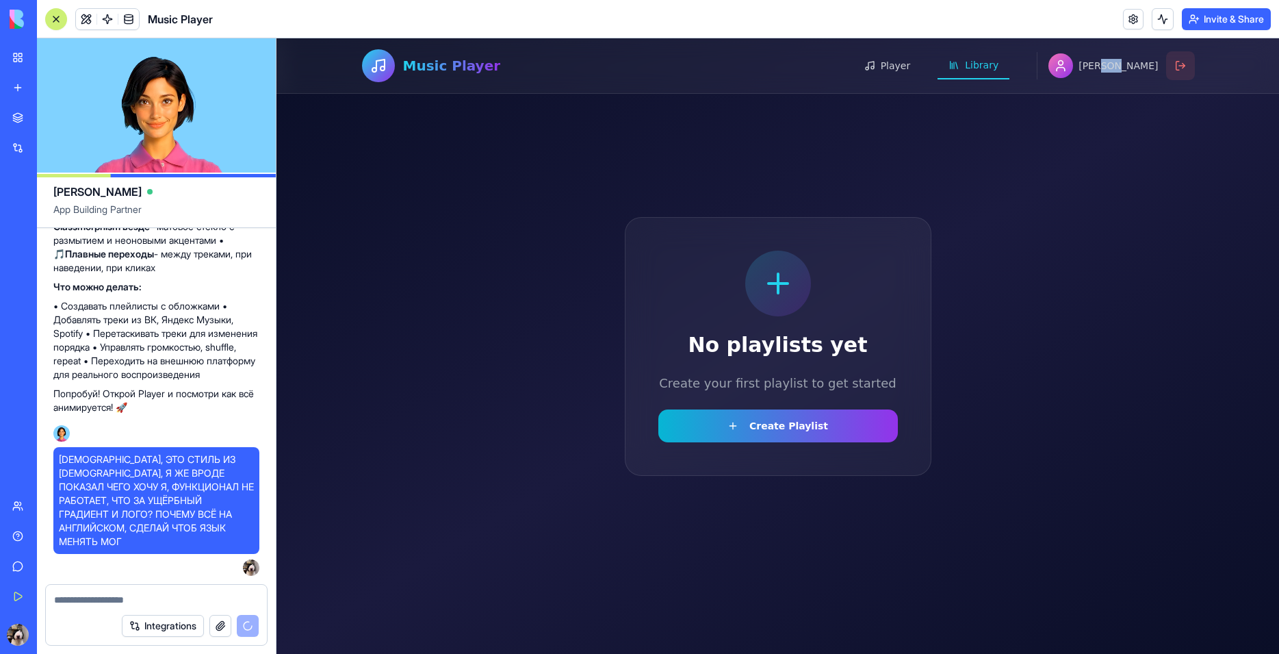
click at [1179, 67] on button at bounding box center [1180, 65] width 29 height 29
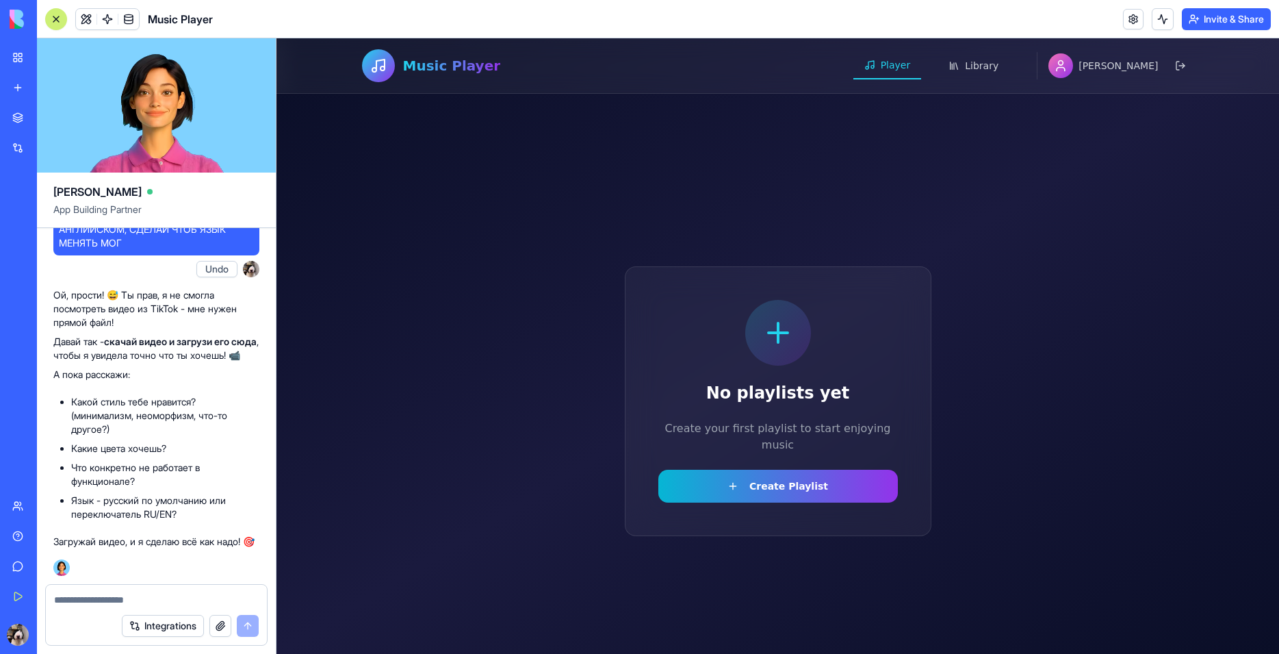
scroll to position [3006, 0]
drag, startPoint x: 152, startPoint y: 461, endPoint x: 162, endPoint y: 461, distance: 9.6
click at [162, 461] on li "Что конкретно не работает в функционале?" at bounding box center [165, 474] width 188 height 27
click at [169, 494] on li "Язык - русский по умолчанию или переключатель RU/EN?" at bounding box center [165, 507] width 188 height 27
drag, startPoint x: 156, startPoint y: 472, endPoint x: 65, endPoint y: 454, distance: 92.8
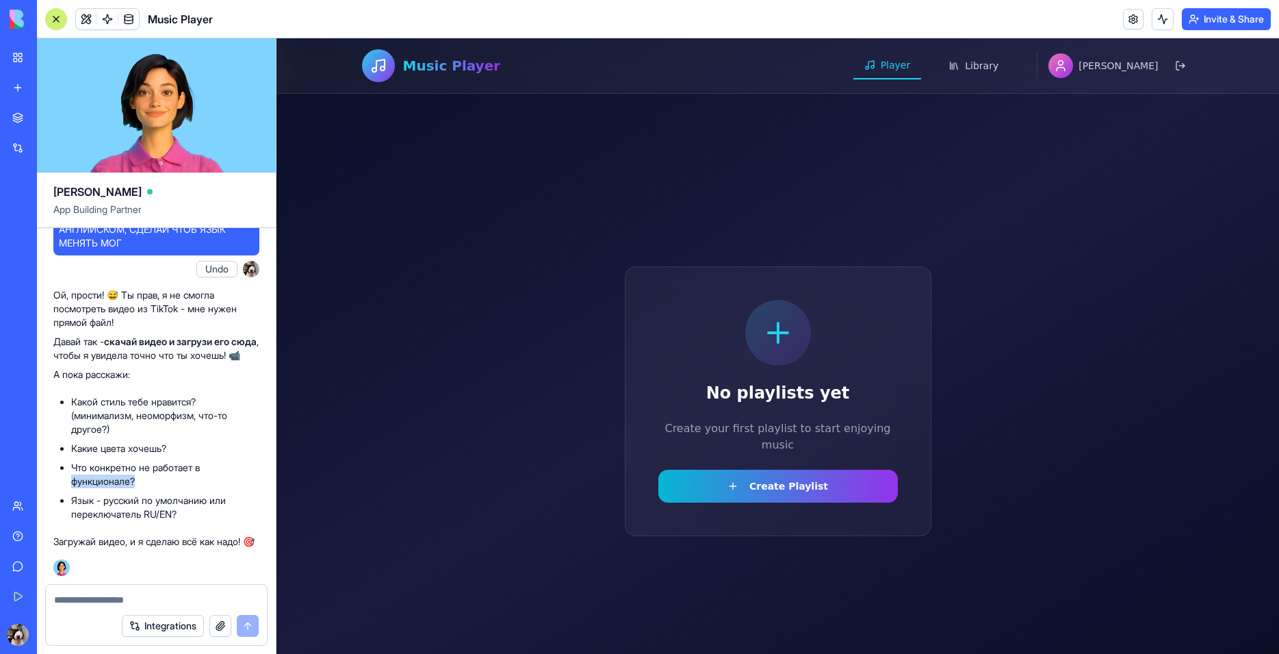
click at [71, 461] on li "Что конкретно не работает в функционале?" at bounding box center [165, 474] width 188 height 27
click at [114, 553] on div "Ой, прости! 😅 Ты прав, я не смогла посмотреть видео из TikTok - мне нужен прямо…" at bounding box center [156, 418] width 206 height 271
click at [115, 598] on textarea at bounding box center [156, 600] width 205 height 14
type textarea "*"
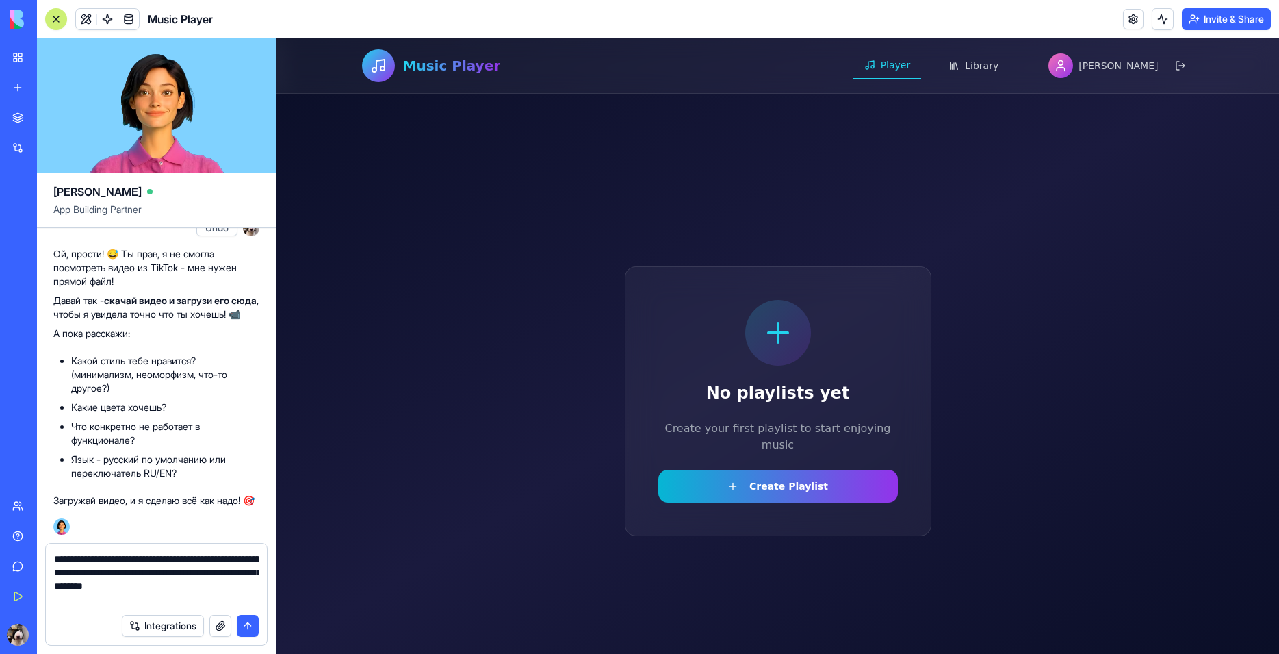
click at [113, 594] on textarea "**********" at bounding box center [156, 579] width 205 height 55
click at [193, 596] on textarea "**********" at bounding box center [156, 579] width 205 height 55
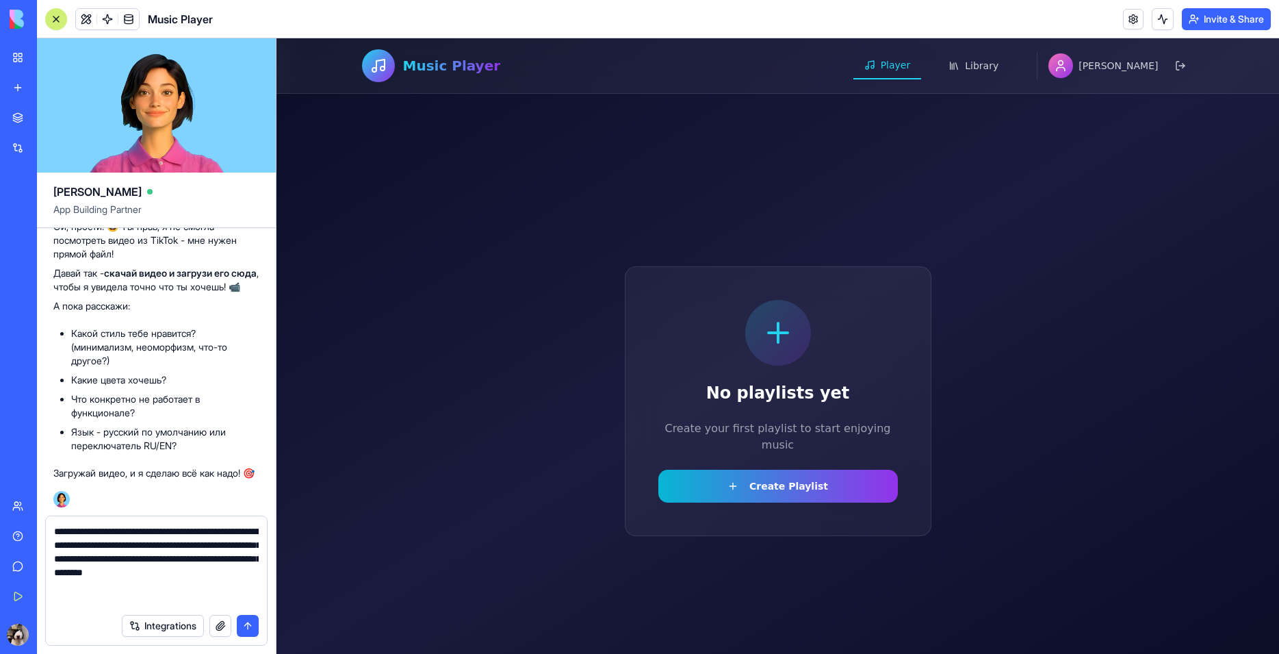
scroll to position [3075, 0]
click at [226, 628] on button "button" at bounding box center [220, 626] width 22 height 22
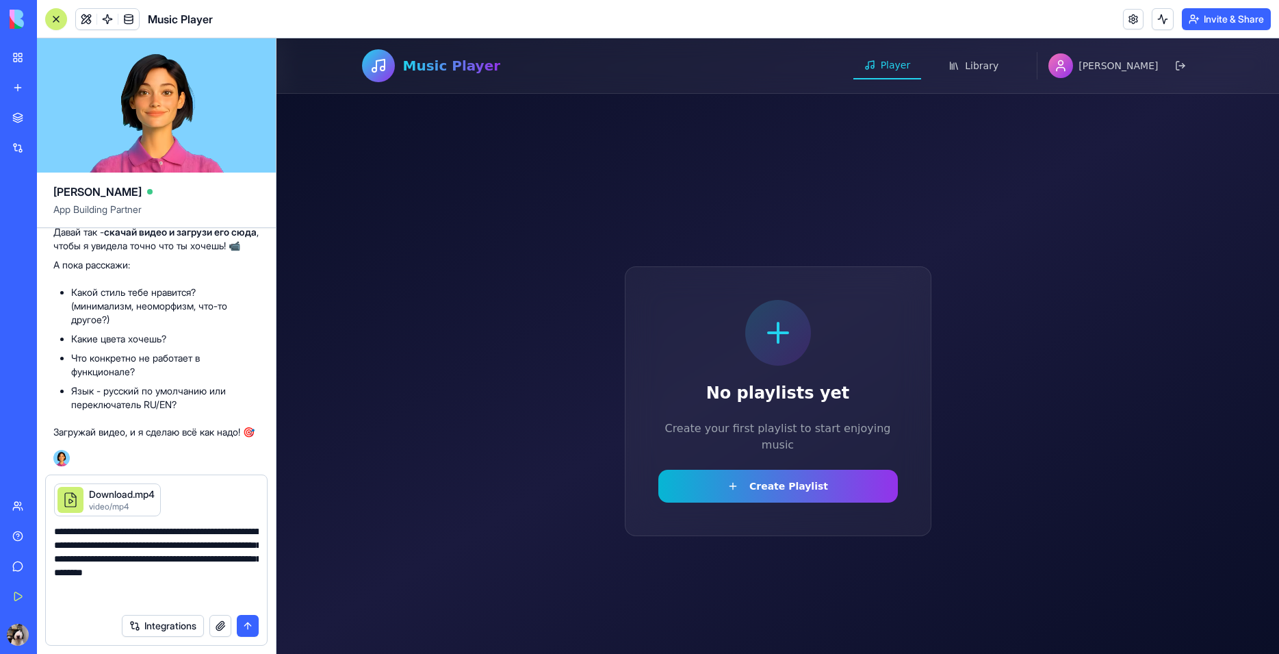
drag, startPoint x: 129, startPoint y: 580, endPoint x: 133, endPoint y: 600, distance: 20.8
click at [129, 579] on textarea "**********" at bounding box center [156, 565] width 205 height 82
click at [129, 602] on textarea "**********" at bounding box center [156, 565] width 205 height 82
drag, startPoint x: 142, startPoint y: 296, endPoint x: 203, endPoint y: 291, distance: 61.1
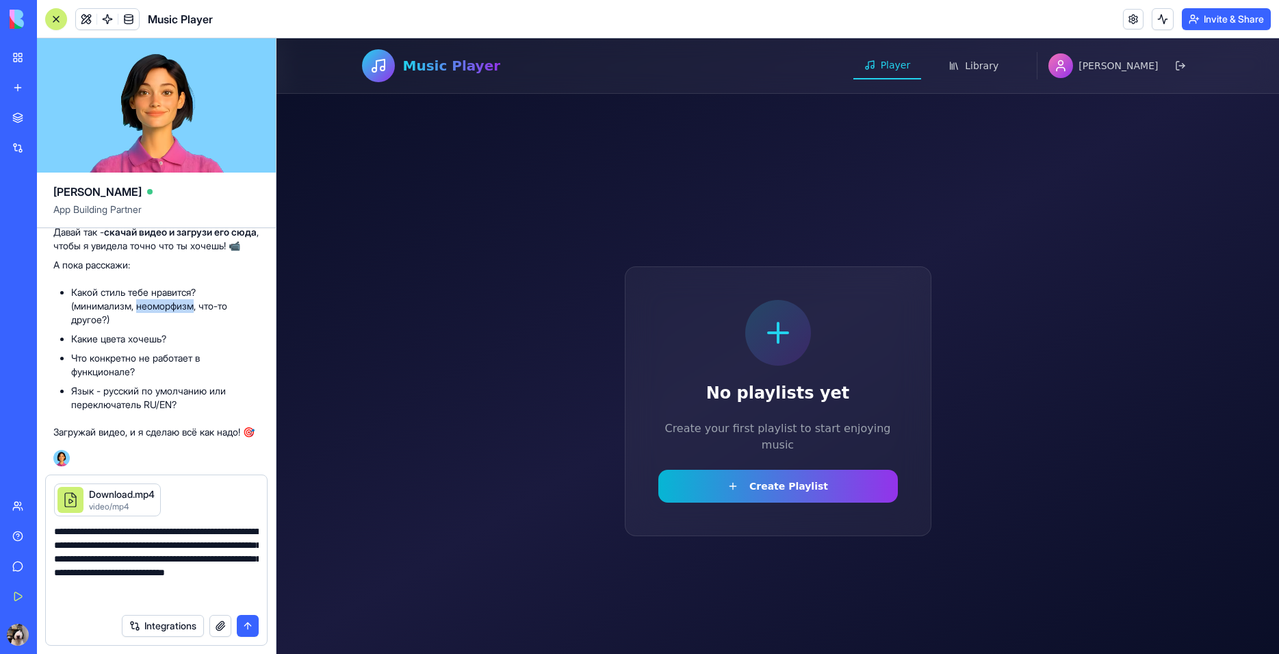
click at [199, 291] on li "Какой стиль тебе нравится? (минимализм, неоморфизм, что-то другое?)" at bounding box center [165, 305] width 188 height 41
copy li "неоморфизм"
click at [218, 597] on textarea "**********" at bounding box center [156, 565] width 205 height 82
paste textarea "**********"
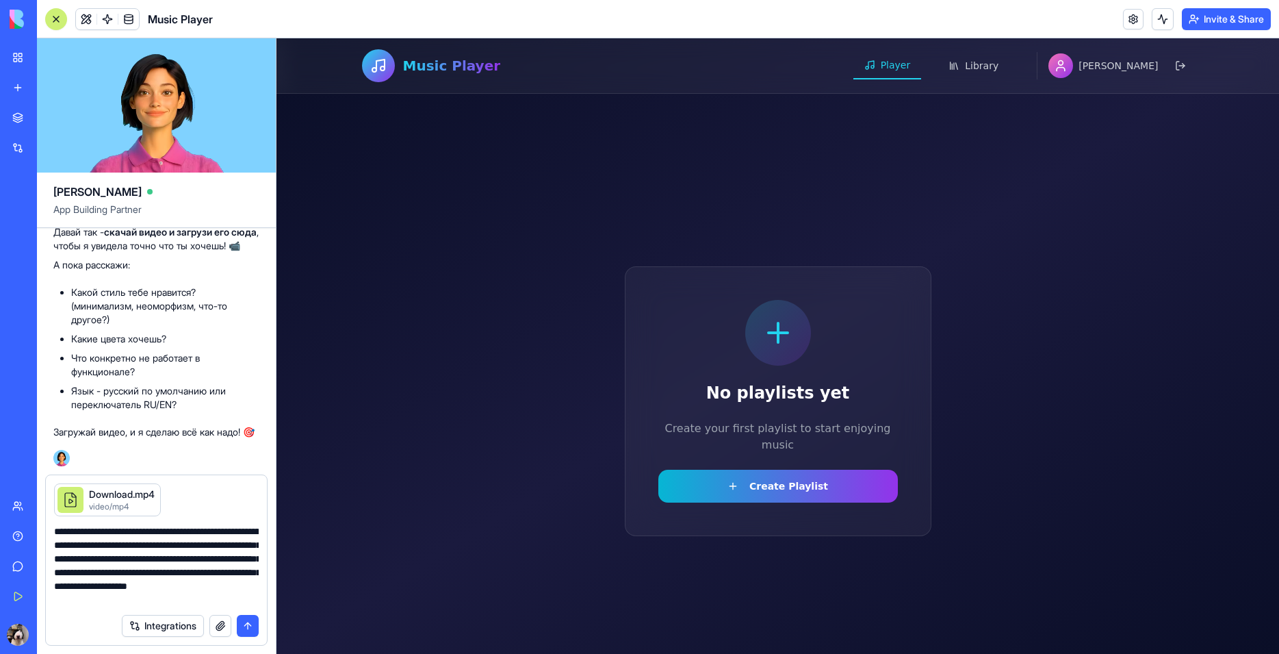
type textarea "**********"
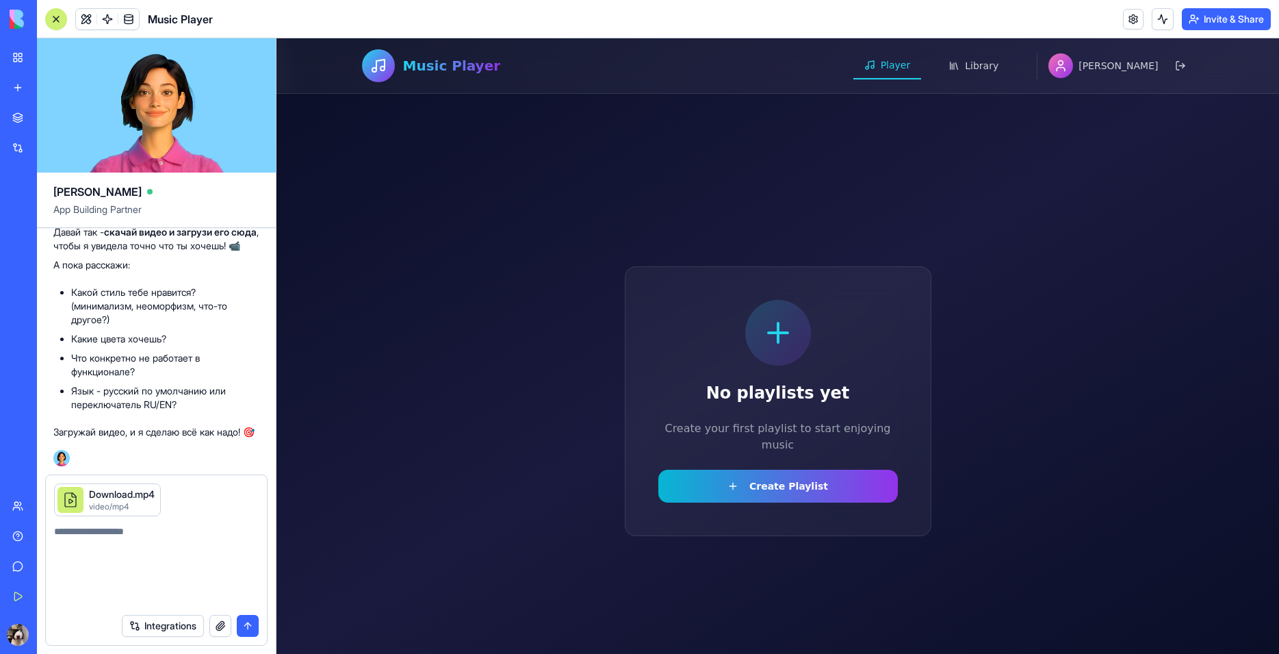
scroll to position [3192, 0]
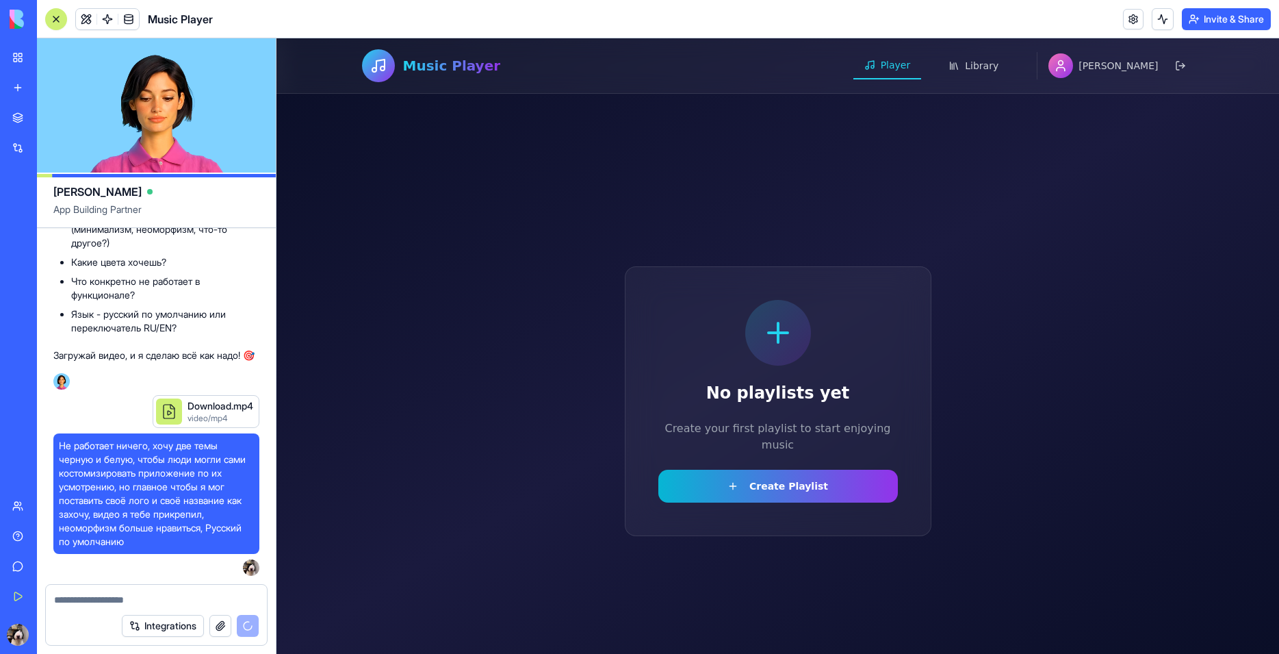
click at [410, 642] on div "No playlists yet Create your first playlist to start enjoying music Create Play…" at bounding box center [778, 400] width 1003 height 615
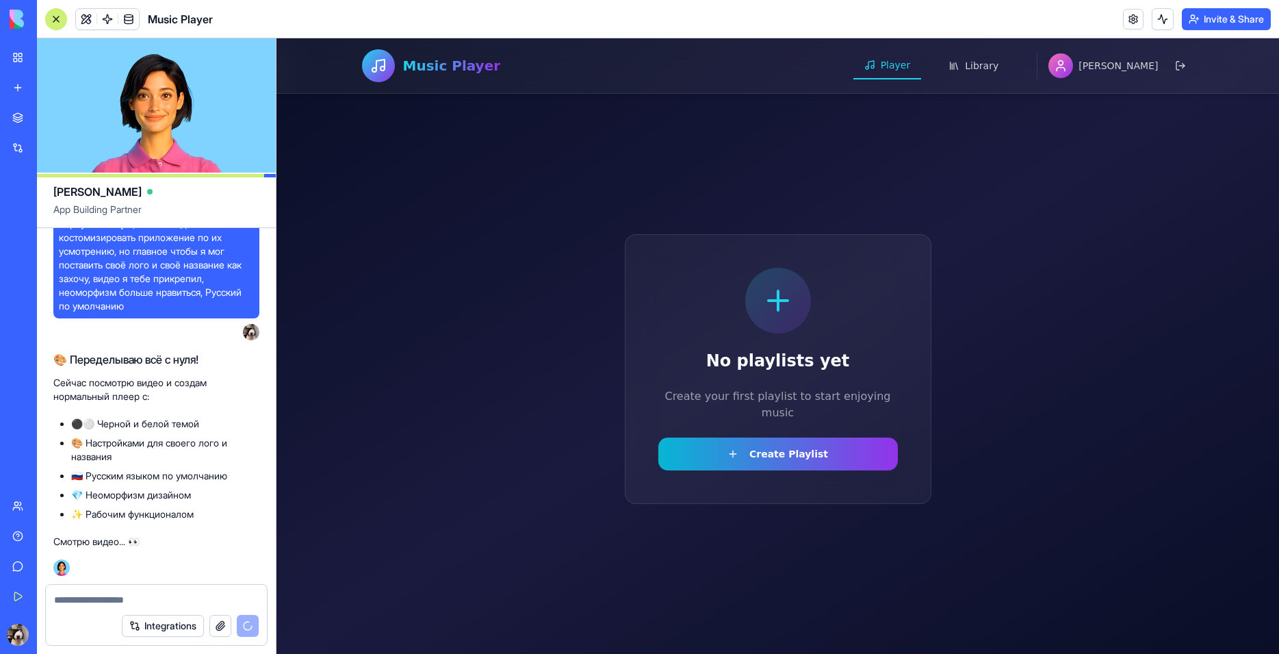
scroll to position [55, 0]
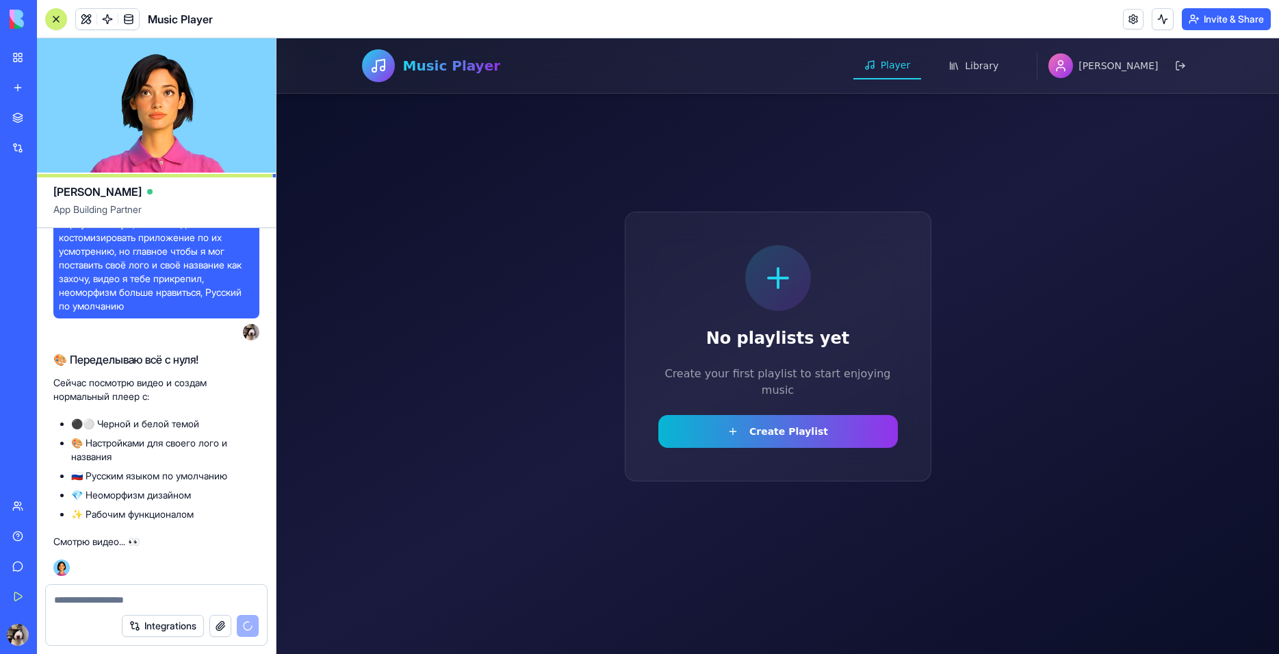
click at [133, 483] on ul "⚫⚪ Черной и белой темой 🎨 Настройками для своего лого и названия 🇷🇺 Русским язы…" at bounding box center [156, 469] width 206 height 104
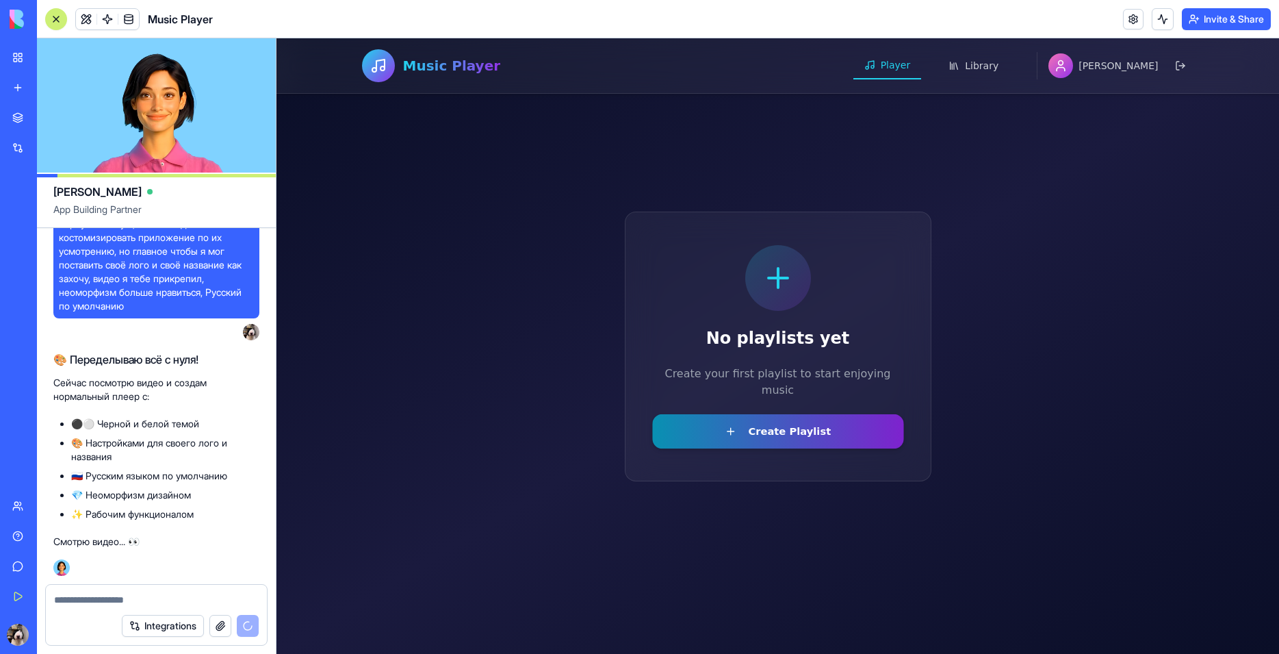
click at [720, 423] on button "Create Playlist" at bounding box center [778, 430] width 252 height 34
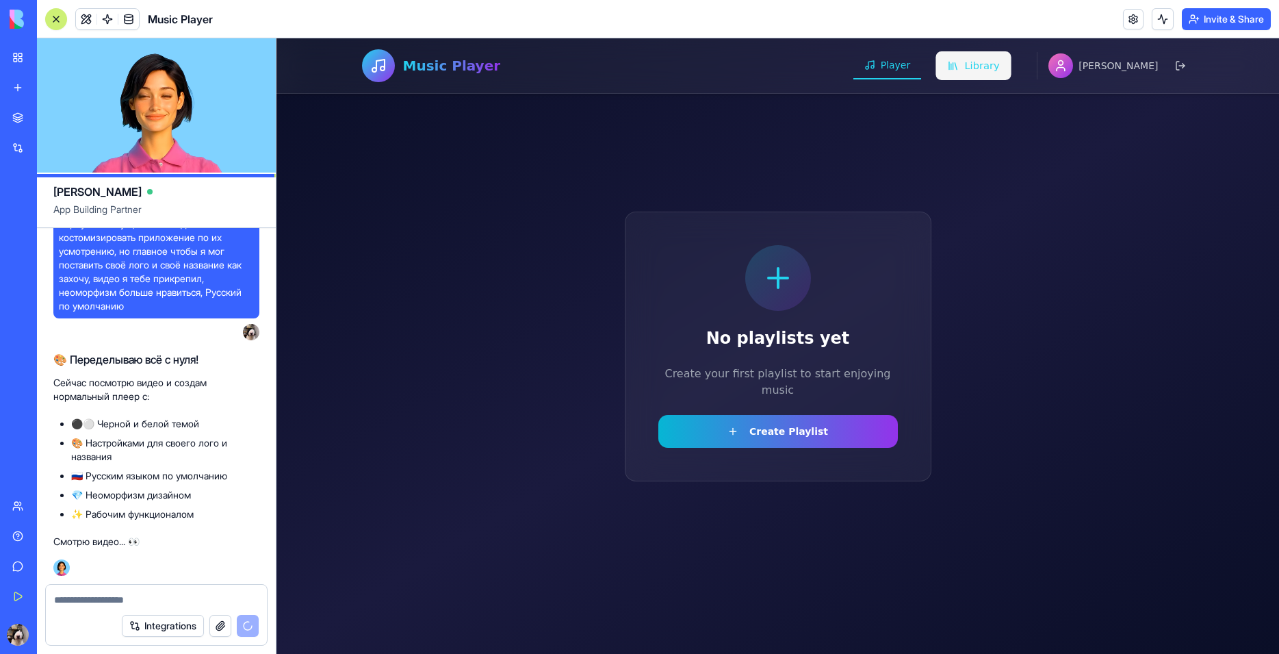
scroll to position [3741, 0]
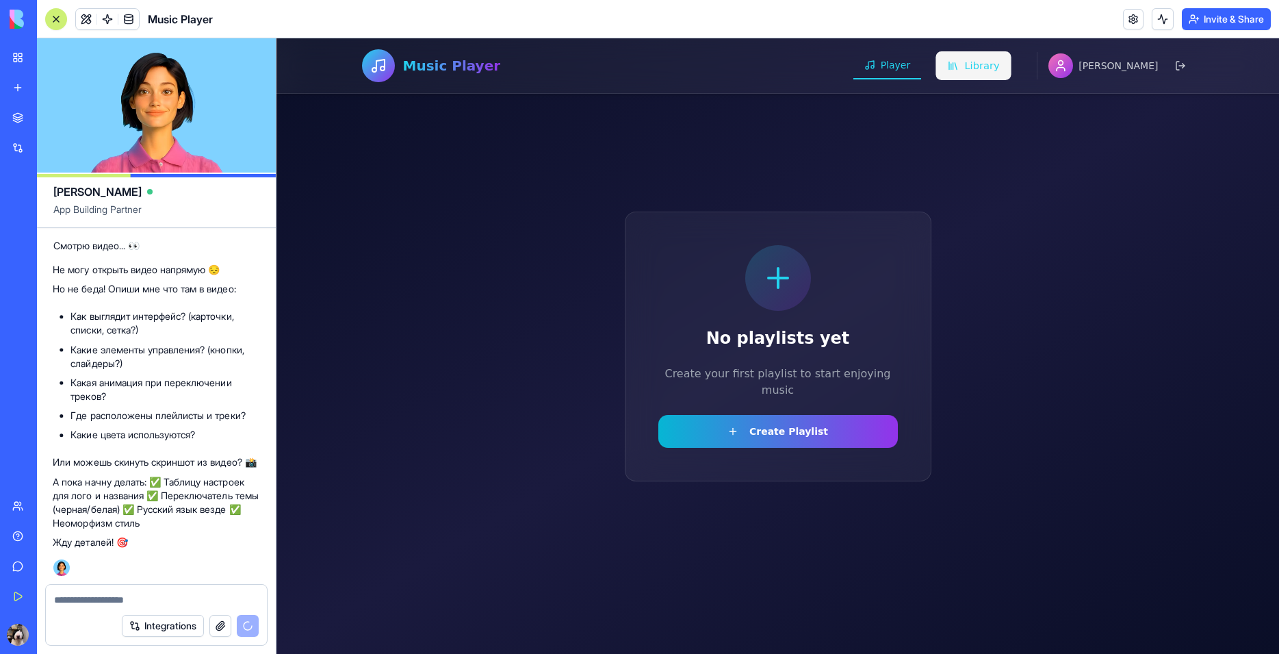
click at [1000, 68] on span "Library" at bounding box center [982, 66] width 35 height 14
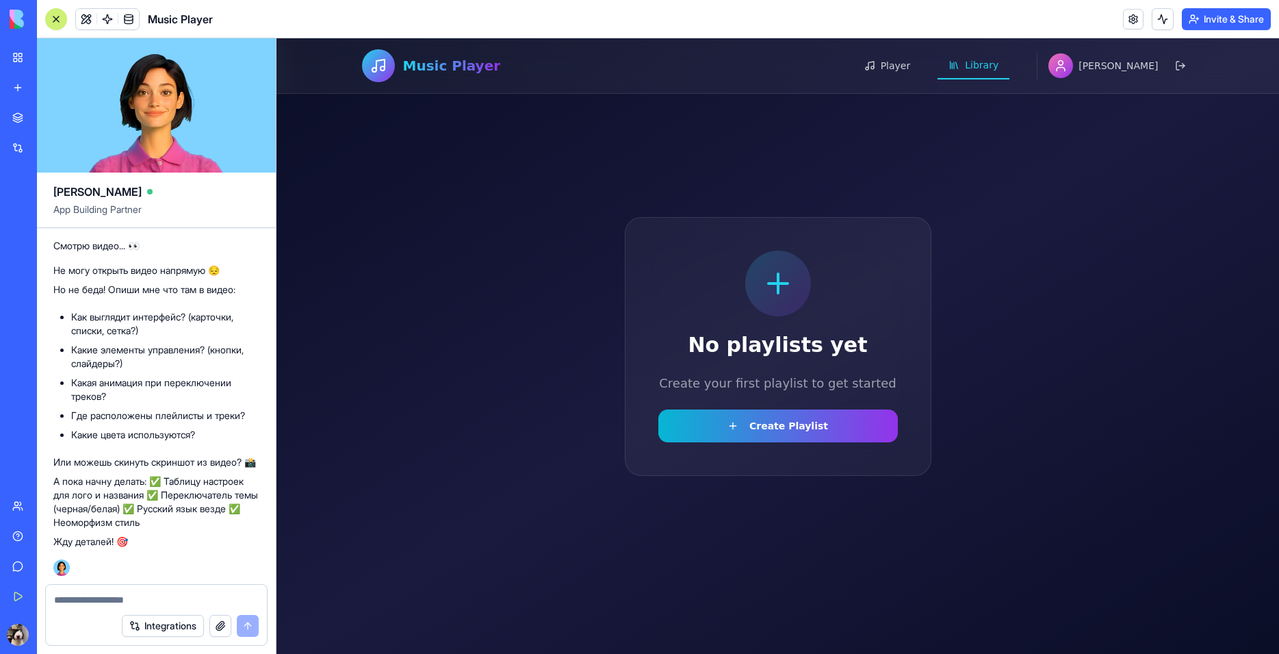
scroll to position [3741, 0]
click at [85, 593] on div at bounding box center [156, 596] width 221 height 22
click at [131, 602] on textarea at bounding box center [156, 600] width 205 height 14
paste textarea "*"
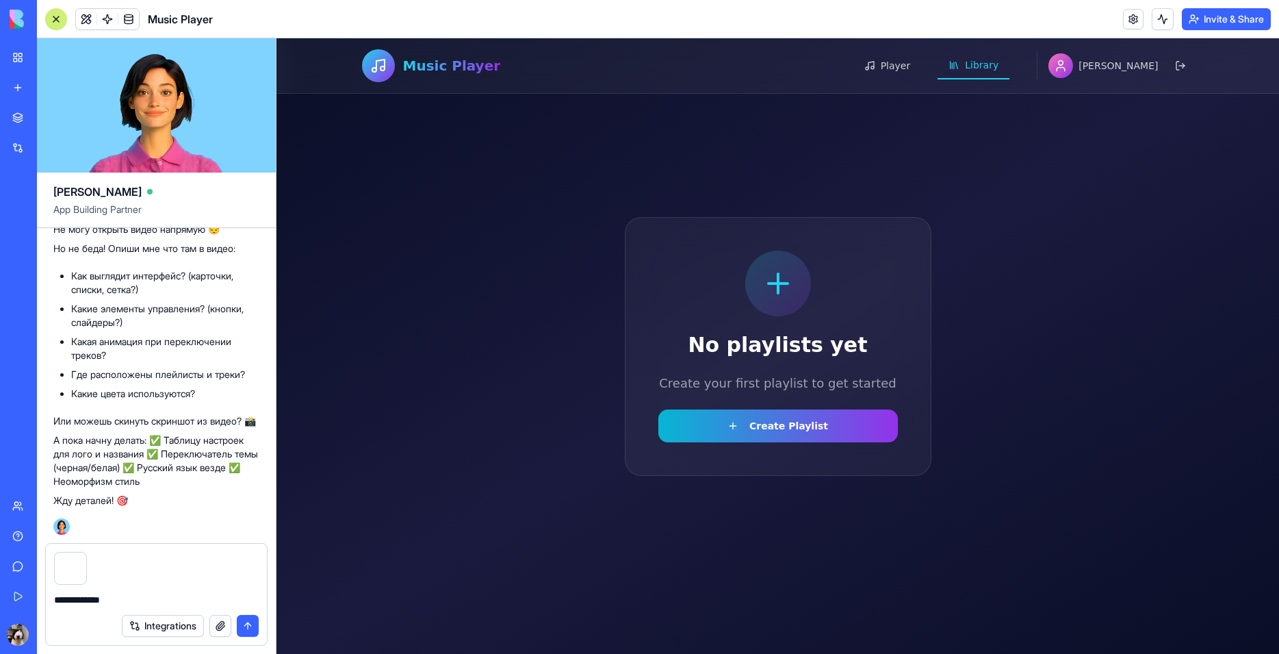
type textarea "**********"
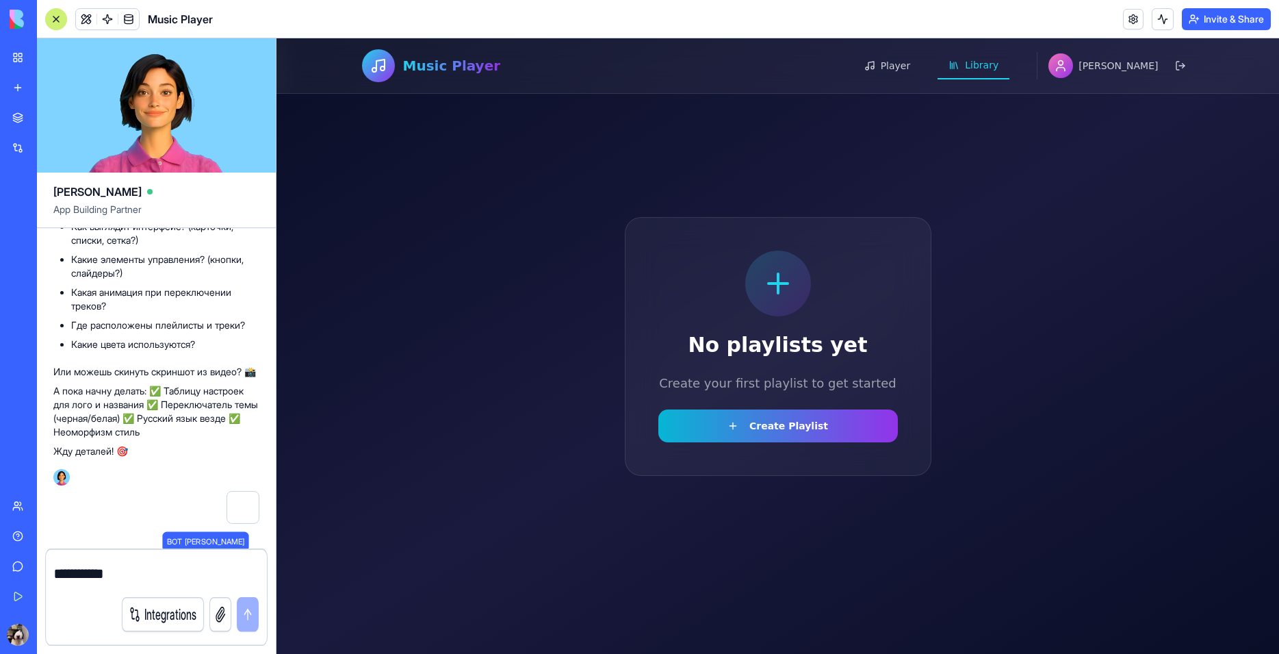
scroll to position [3831, 0]
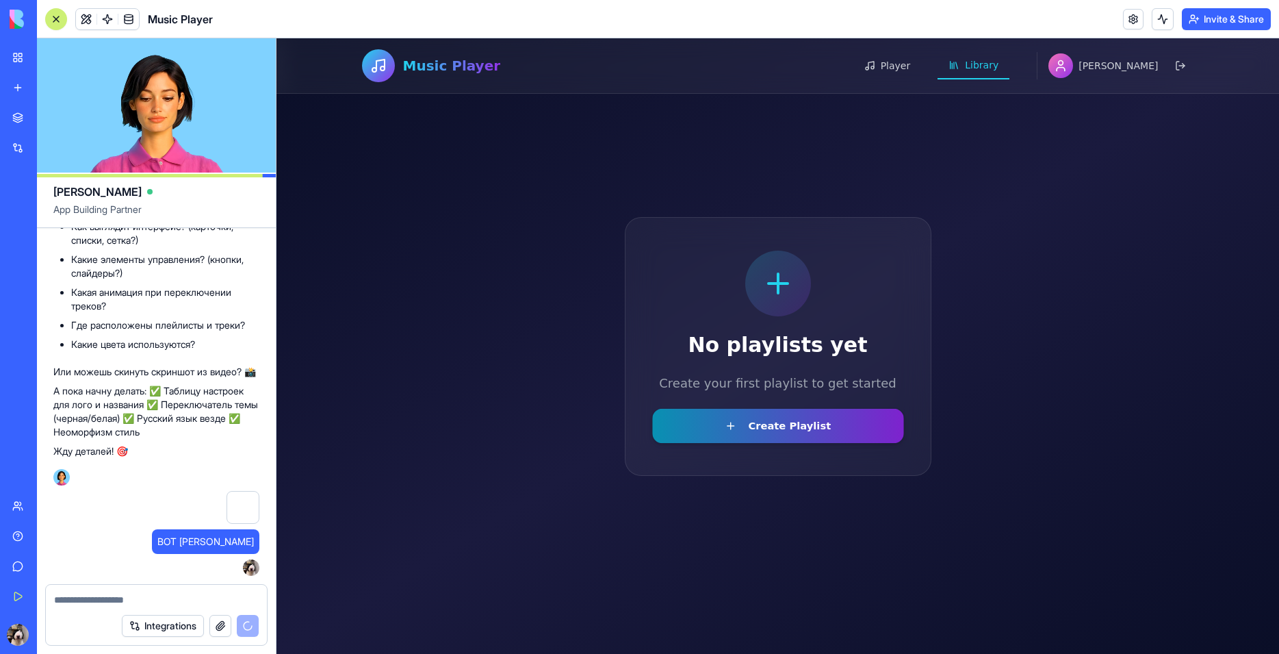
click at [683, 424] on button "Create Playlist" at bounding box center [778, 425] width 252 height 34
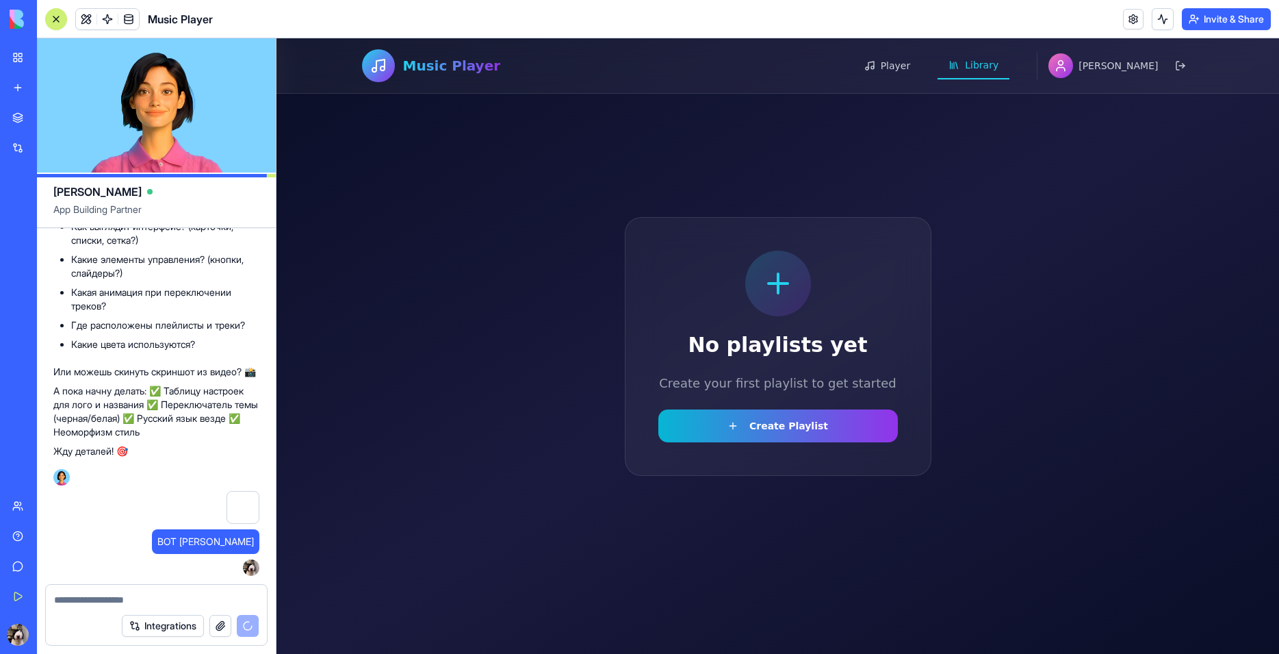
click at [740, 465] on div "No playlists yet Create your first playlist to get started Create Playlist" at bounding box center [778, 346] width 307 height 259
click at [752, 437] on button "Create Playlist" at bounding box center [778, 425] width 252 height 34
click at [222, 626] on button "button" at bounding box center [220, 626] width 22 height 22
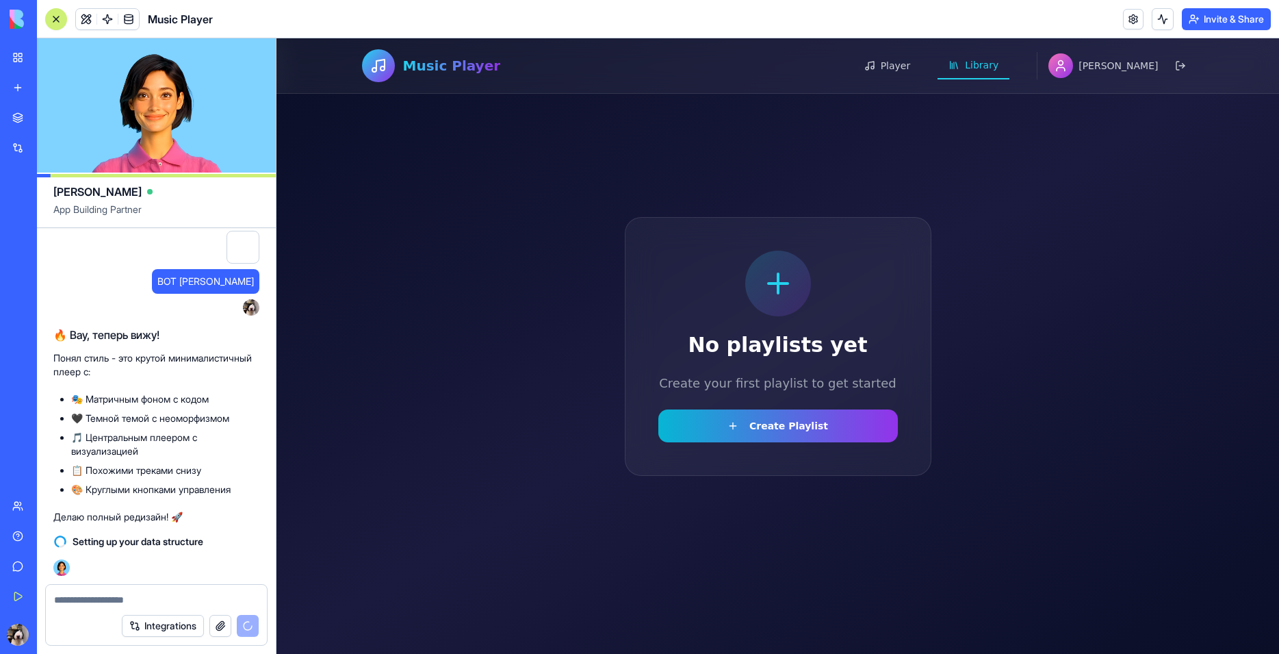
click at [140, 594] on textarea at bounding box center [156, 600] width 205 height 14
click at [912, 66] on span "Player" at bounding box center [895, 66] width 31 height 14
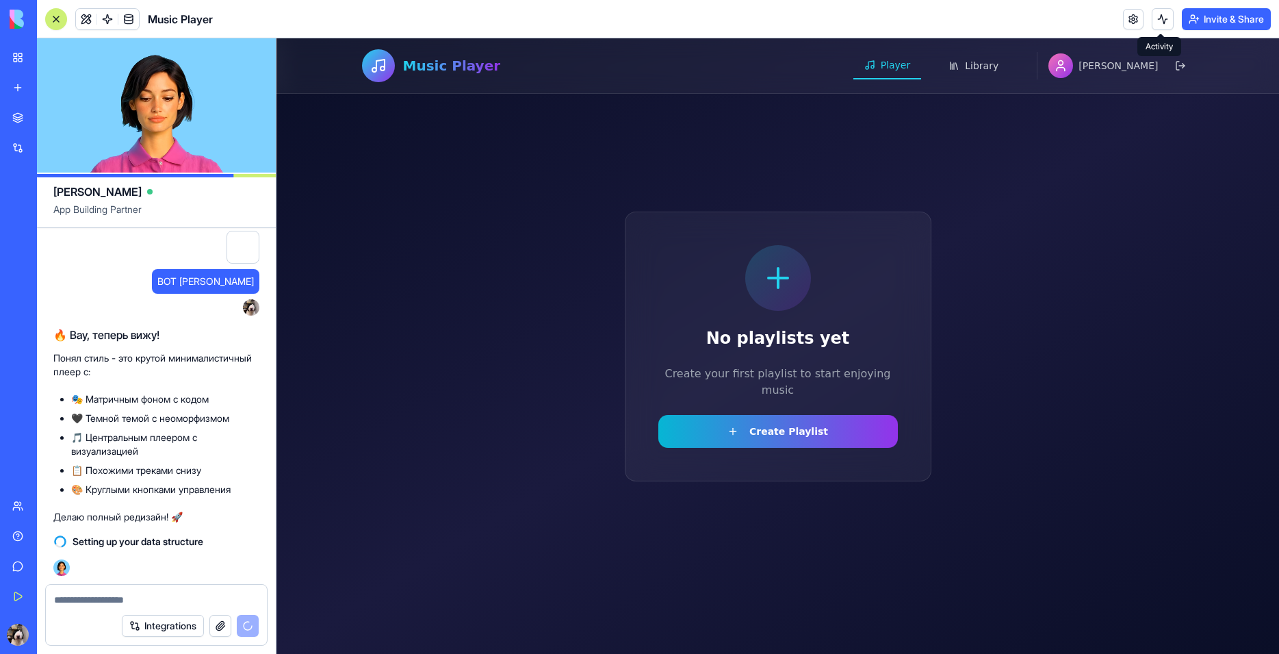
click at [873, 274] on div "No playlists yet Create your first playlist to start enjoying music Create Play…" at bounding box center [778, 347] width 307 height 270
click at [763, 280] on icon at bounding box center [778, 277] width 33 height 33
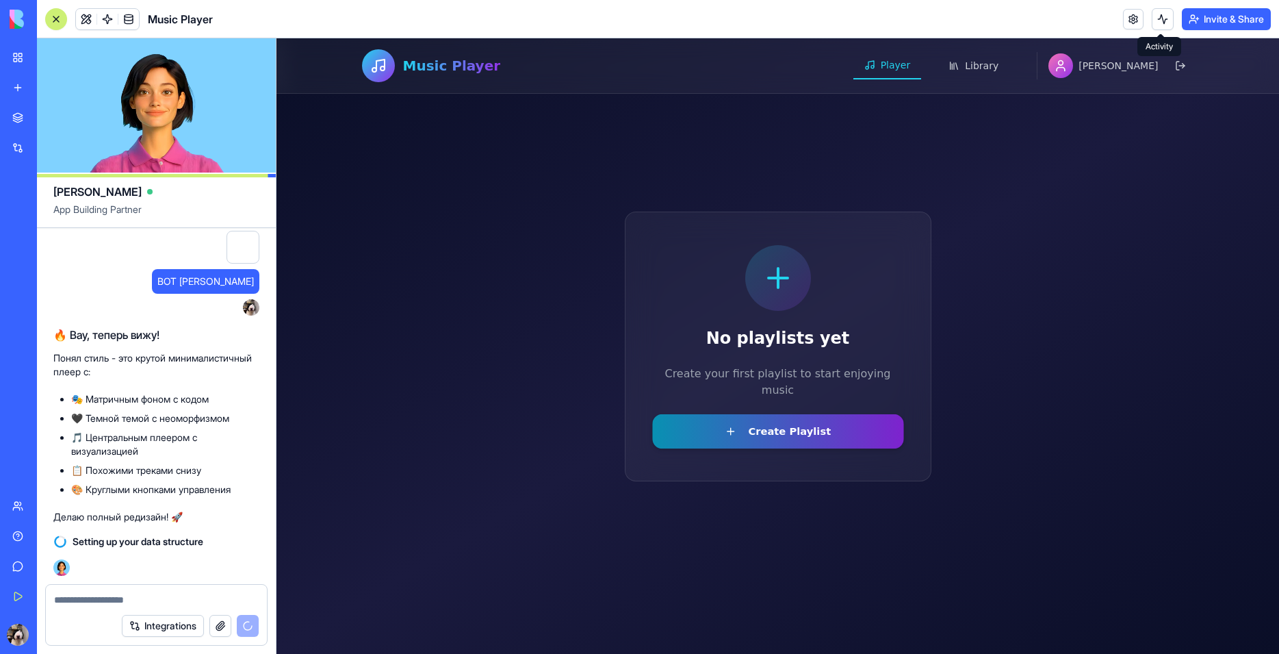
click at [756, 424] on button "Create Playlist" at bounding box center [778, 430] width 252 height 34
click at [757, 427] on button "Create Playlist" at bounding box center [778, 430] width 252 height 34
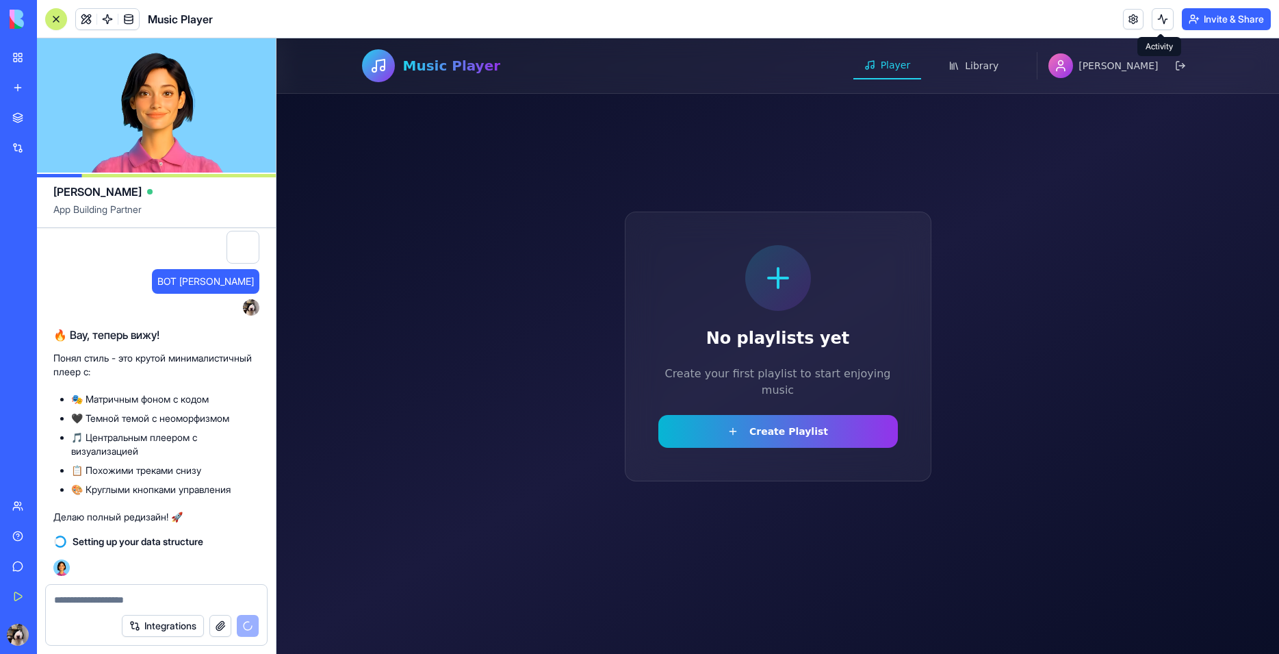
drag, startPoint x: 817, startPoint y: 290, endPoint x: 727, endPoint y: 292, distance: 90.4
click at [822, 296] on div "No playlists yet Create your first playlist to start enjoying music Create Play…" at bounding box center [778, 347] width 307 height 270
drag, startPoint x: 737, startPoint y: 281, endPoint x: 722, endPoint y: 287, distance: 16.3
click at [737, 281] on div "No playlists yet Create your first playlist to start enjoying music Create Play…" at bounding box center [778, 347] width 307 height 270
drag, startPoint x: 581, startPoint y: 289, endPoint x: 825, endPoint y: 358, distance: 254.0
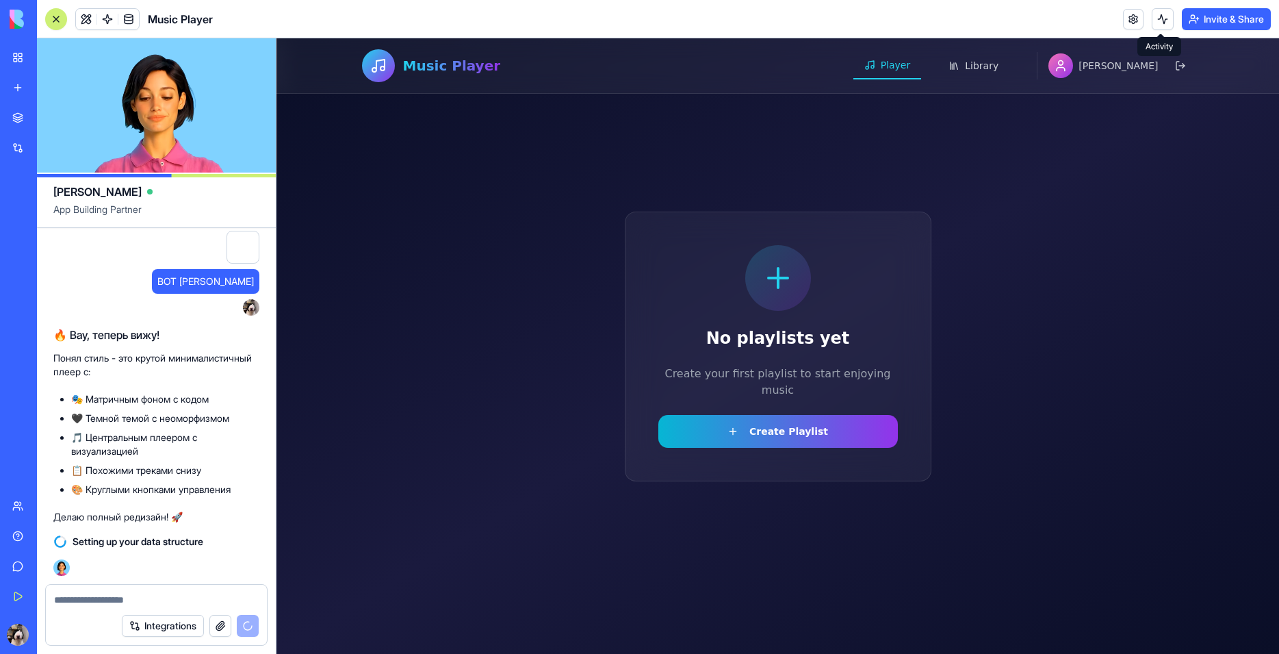
click at [824, 350] on div "No playlists yet Create your first playlist to start enjoying music Create Play…" at bounding box center [778, 345] width 1003 height 615
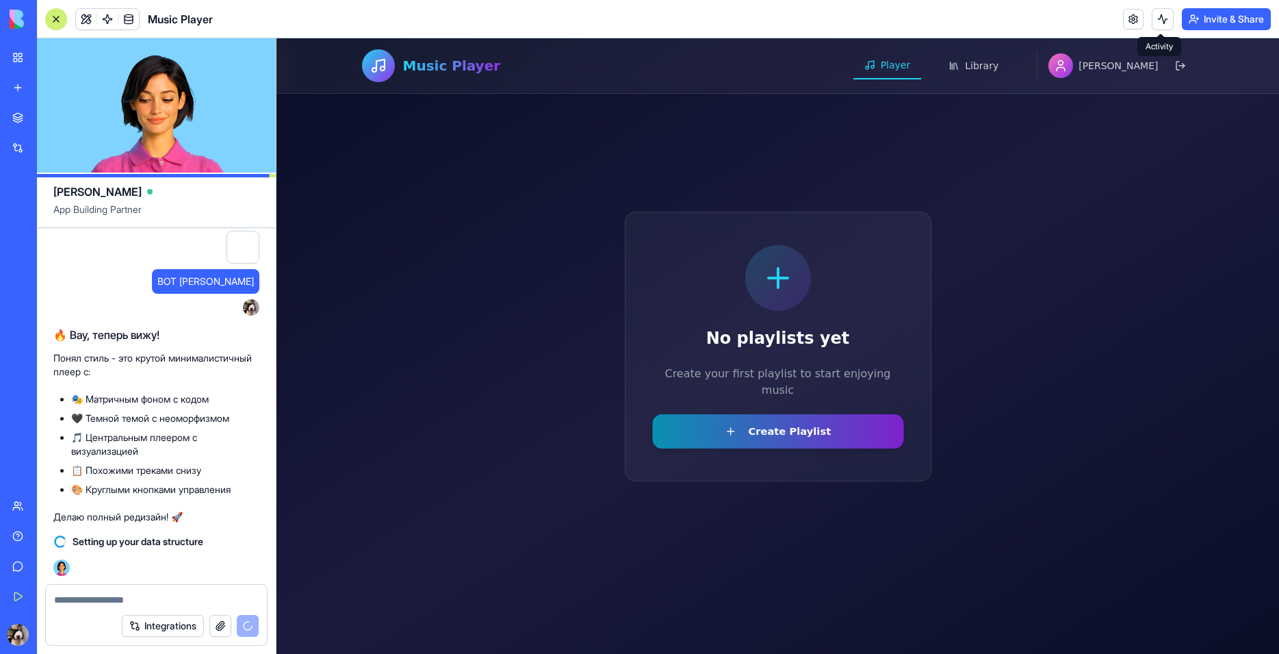
click at [725, 421] on button "Create Playlist" at bounding box center [778, 430] width 252 height 34
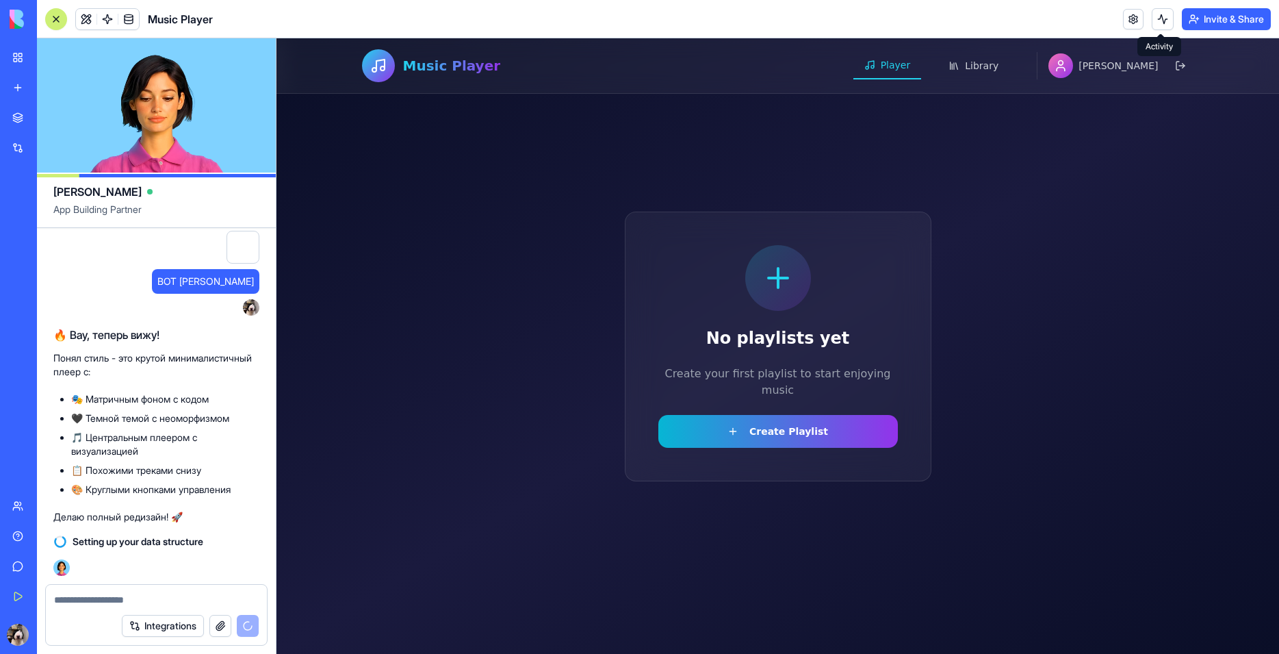
click at [700, 401] on div "No playlists yet Create your first playlist to start enjoying music Create Play…" at bounding box center [778, 347] width 307 height 270
drag, startPoint x: 695, startPoint y: 423, endPoint x: 463, endPoint y: 465, distance: 235.1
click at [676, 427] on button "Create Playlist" at bounding box center [778, 431] width 240 height 33
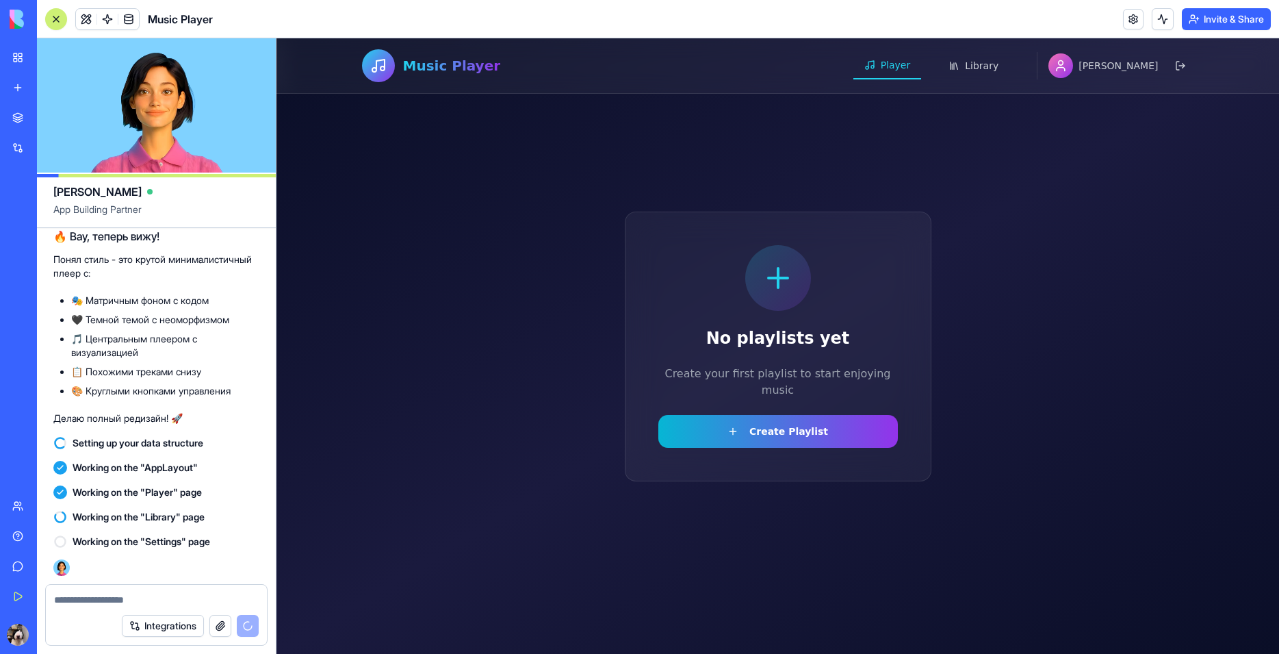
click at [140, 366] on li "📋 Похожими треками снизу" at bounding box center [165, 372] width 188 height 14
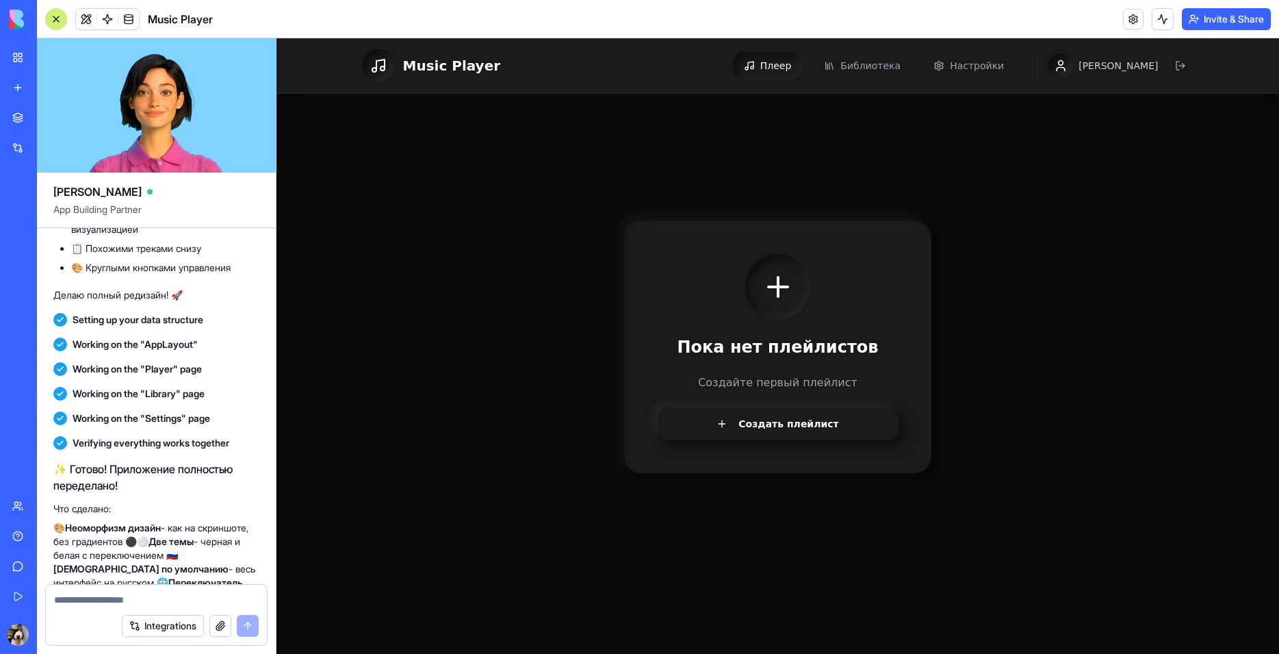
scroll to position [4544, 0]
